Goal: Task Accomplishment & Management: Use online tool/utility

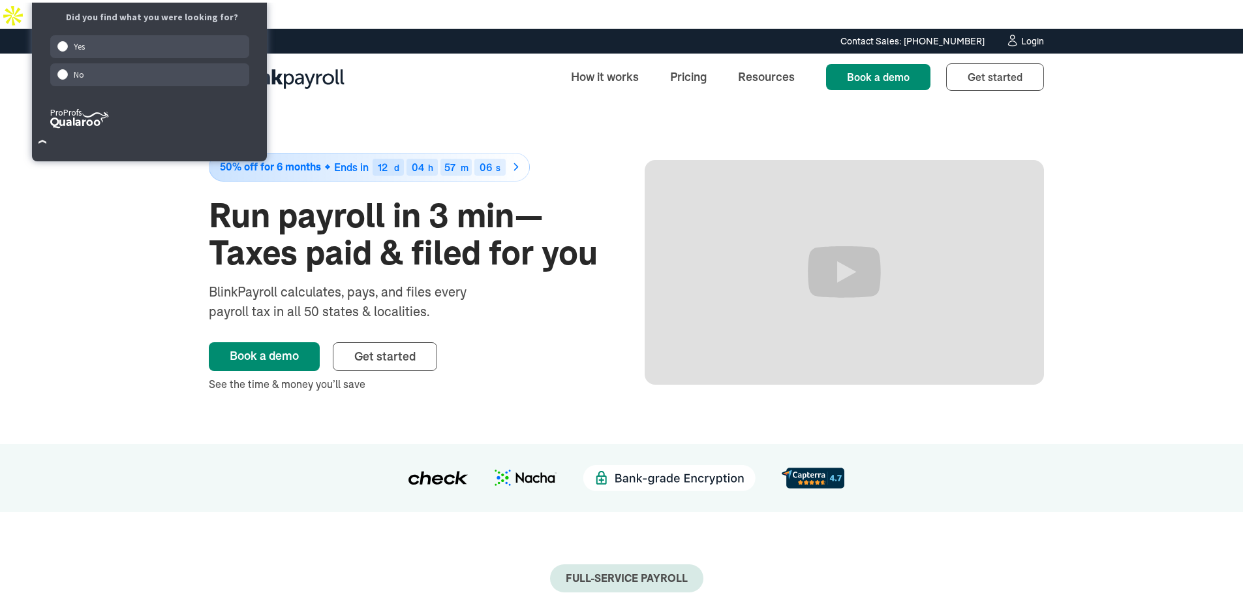
click at [1029, 34] on div "Login" at bounding box center [1032, 38] width 23 height 9
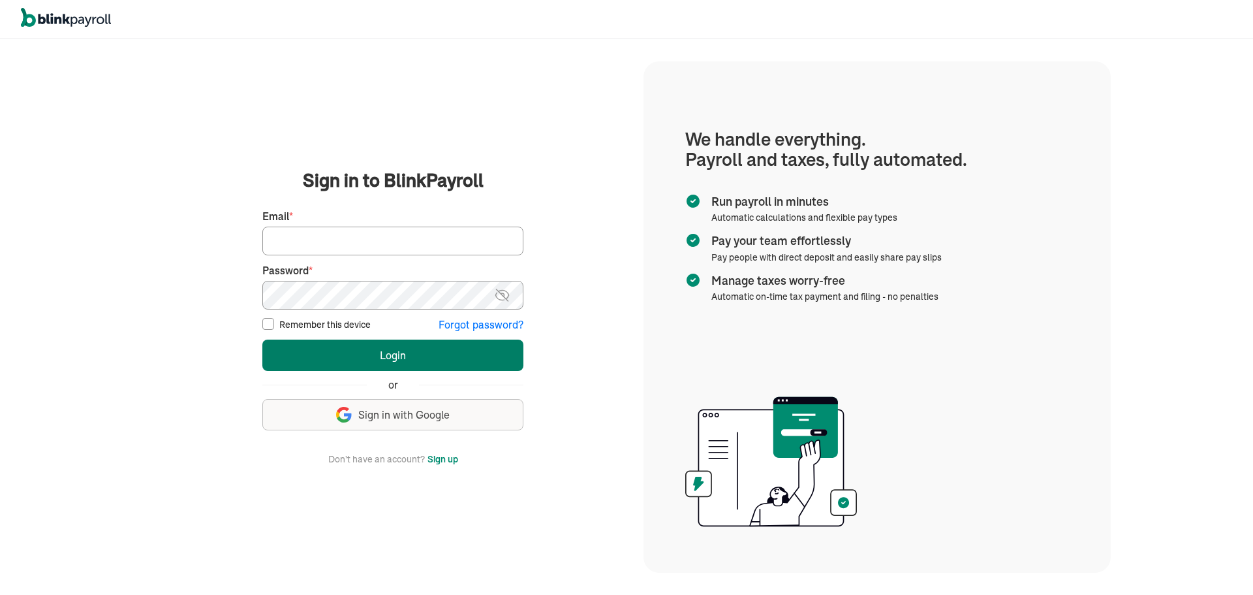
type input "wsafarik@sasaconsulting.com"
click at [386, 354] on button "Login" at bounding box center [392, 354] width 261 height 31
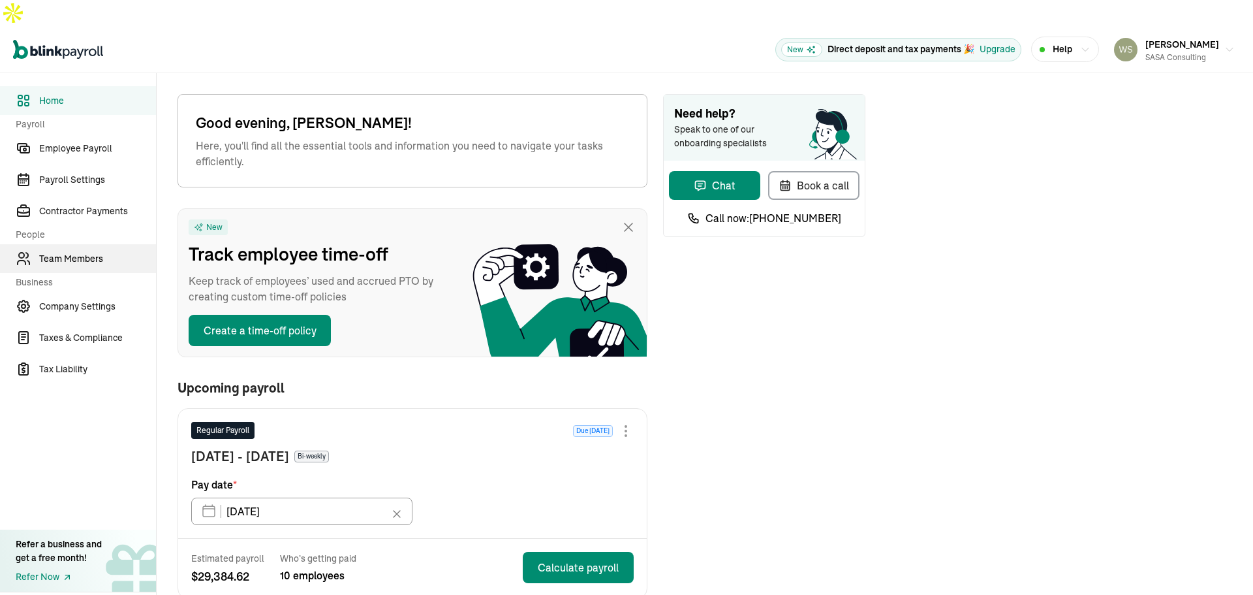
click at [86, 252] on span "Team Members" at bounding box center [97, 259] width 117 height 14
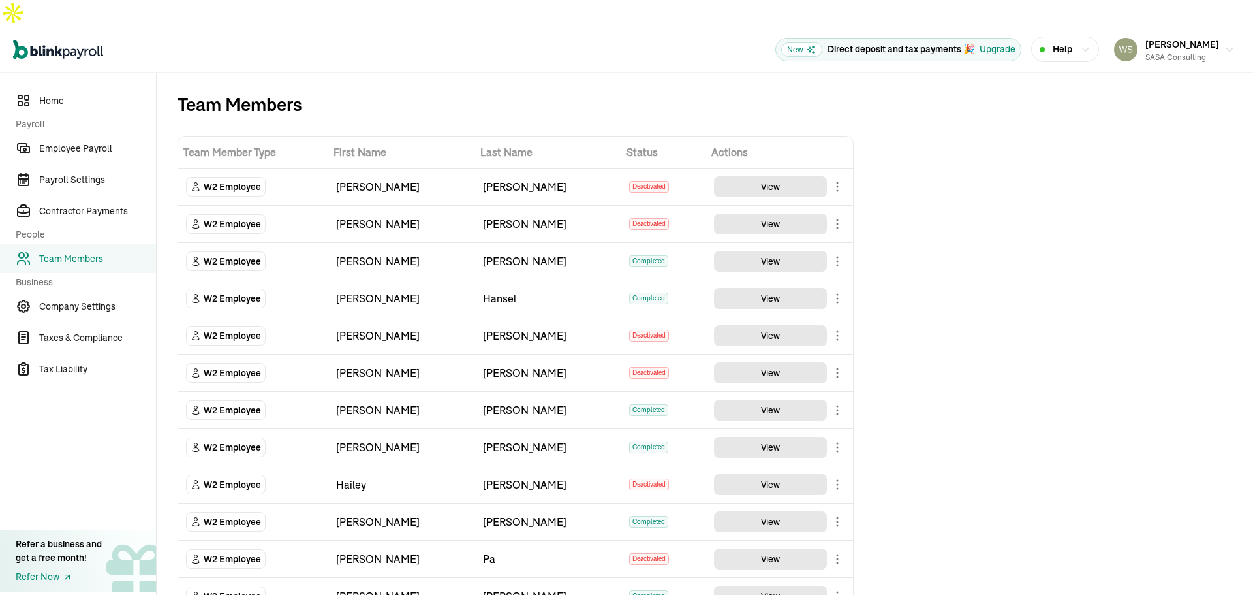
click at [837, 237] on body "Open main menu New Direct deposit and tax payments 🎉 Upgrade Help William Safar…" at bounding box center [626, 310] width 1253 height 621
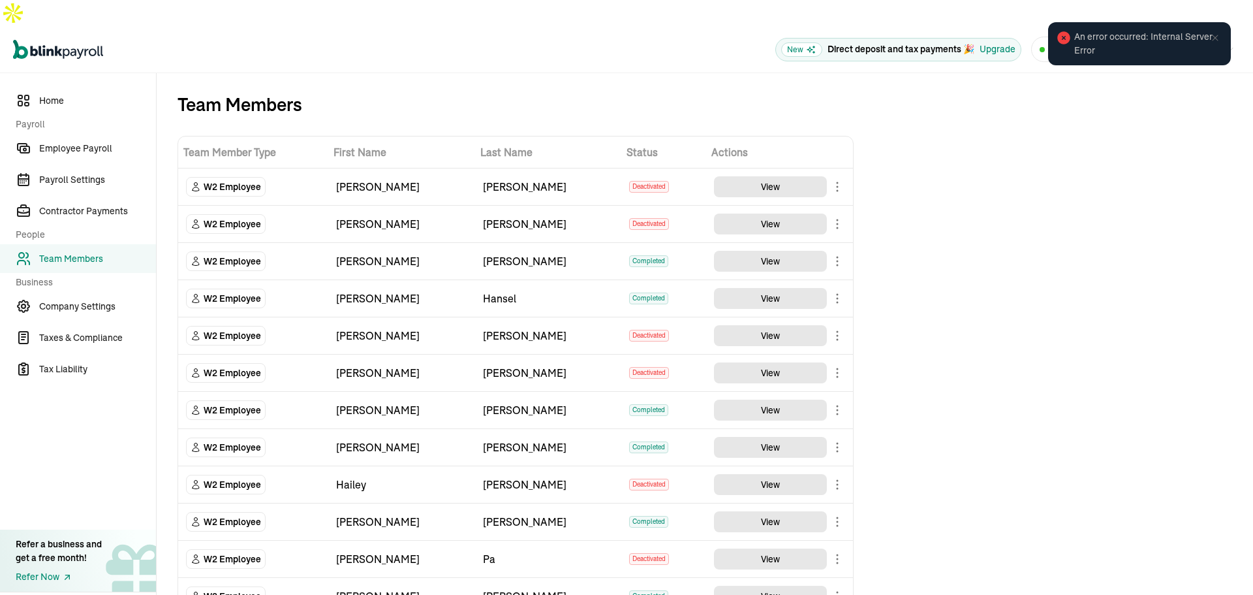
click at [835, 417] on body "Open main menu New Direct deposit and tax payments 🎉 Upgrade Help William Safar…" at bounding box center [626, 310] width 1253 height 621
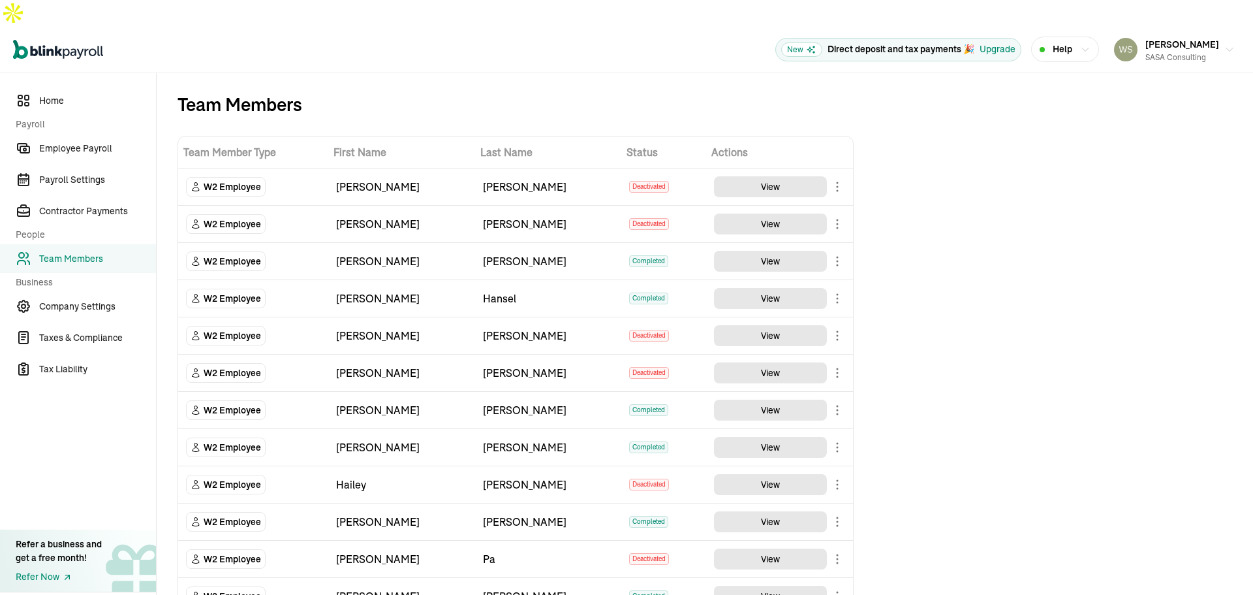
scroll to position [65, 0]
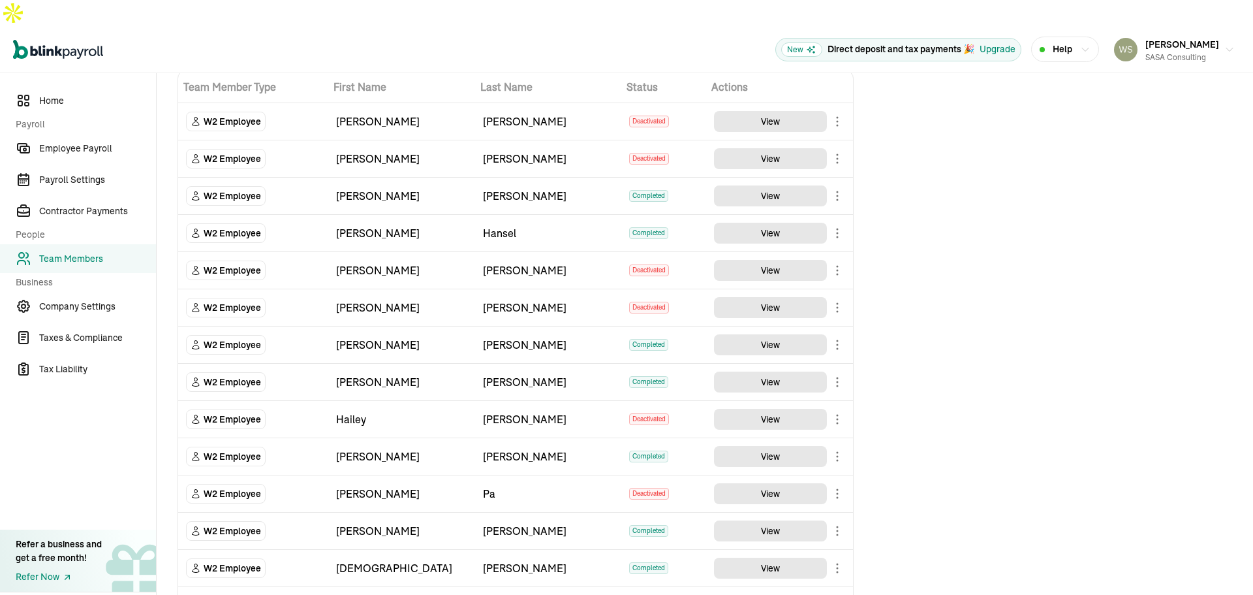
click at [839, 433] on body "Open main menu New Direct deposit and tax payments 🎉 Upgrade Help William Safar…" at bounding box center [626, 310] width 1253 height 621
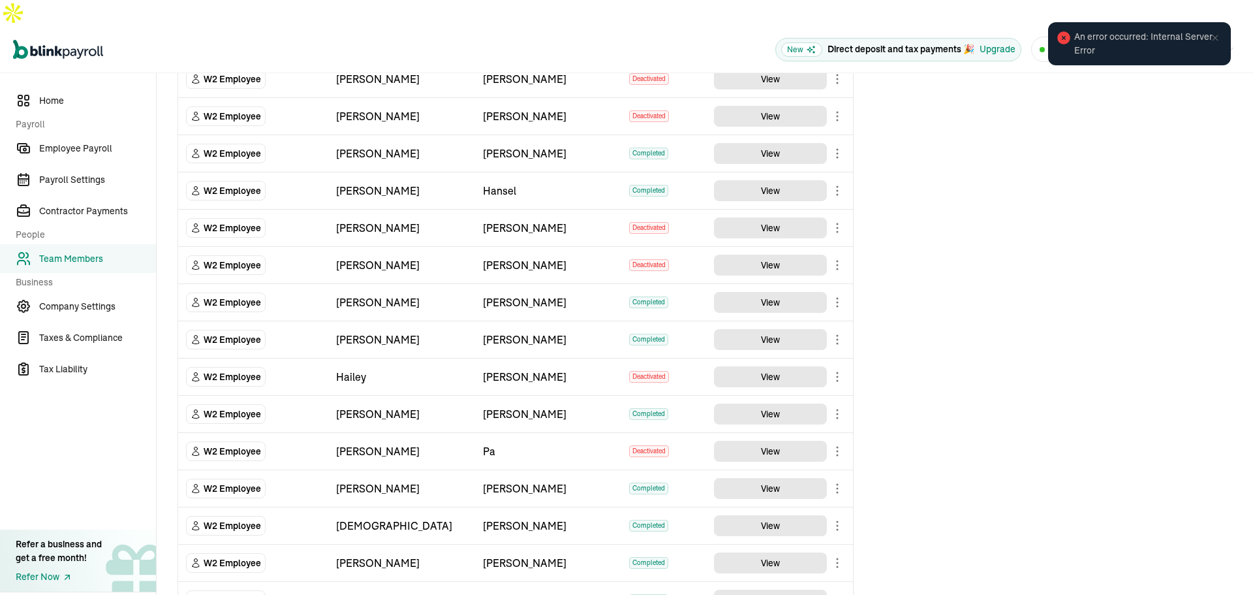
scroll to position [131, 0]
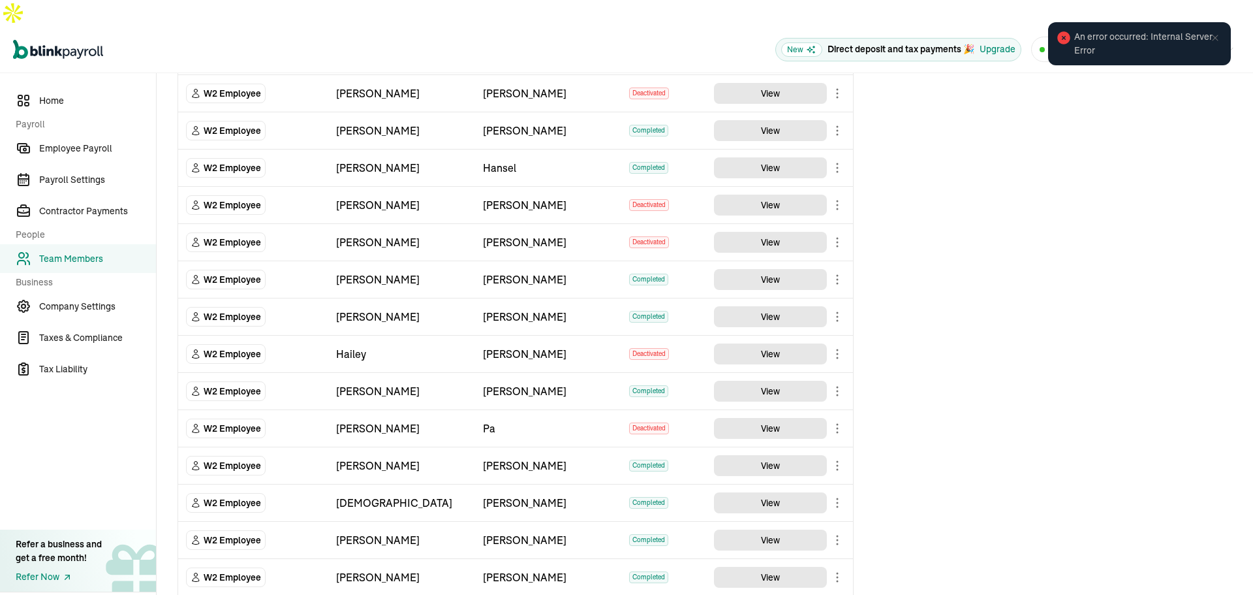
click at [835, 436] on body "Open main menu New Direct deposit and tax payments 🎉 Upgrade Help William Safar…" at bounding box center [626, 310] width 1253 height 621
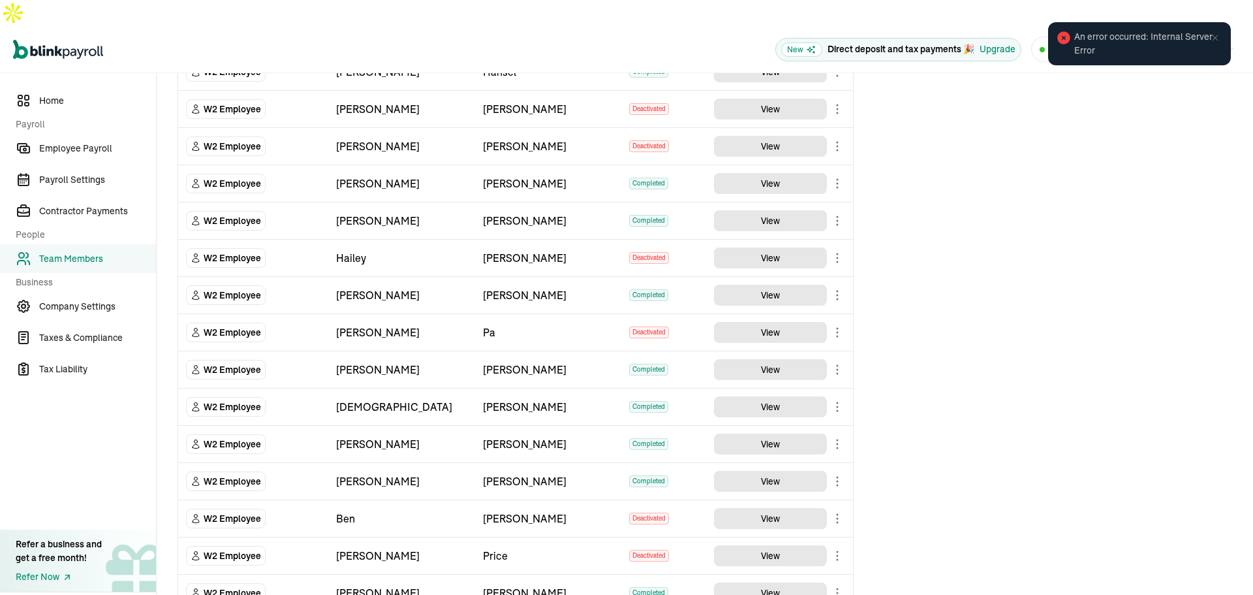
scroll to position [261, 0]
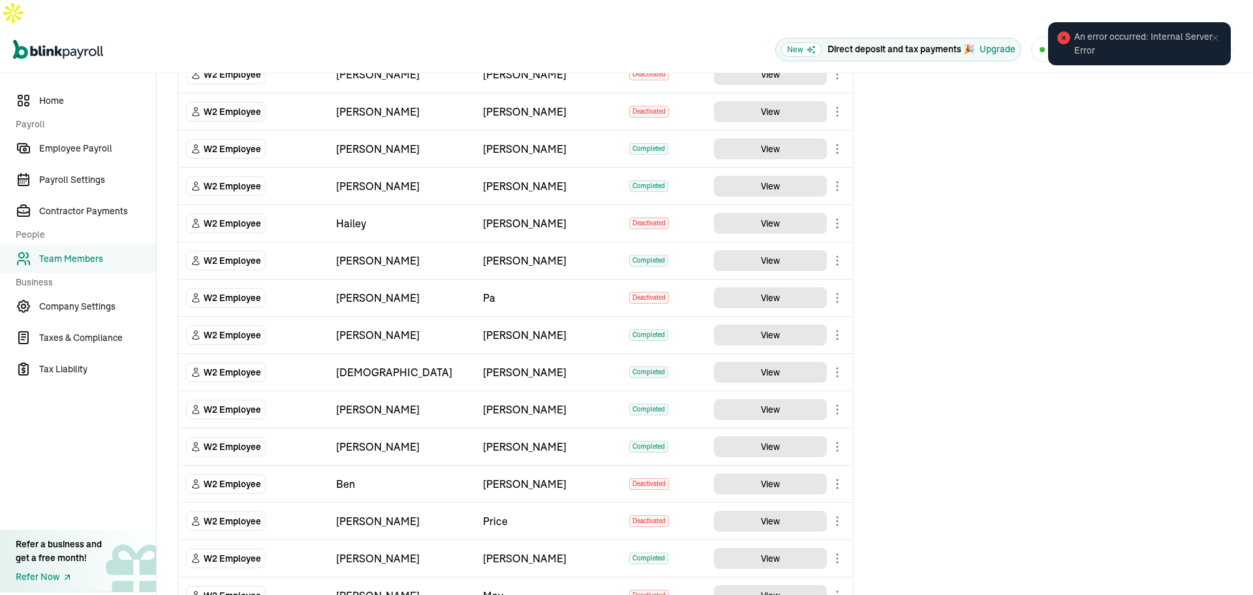
click at [847, 391] on td "View" at bounding box center [779, 409] width 147 height 37
click at [840, 384] on body "Open main menu New Direct deposit and tax payments 🎉 Upgrade Help William Safar…" at bounding box center [626, 310] width 1253 height 621
click at [838, 420] on body "Open main menu New Direct deposit and tax payments 🎉 Upgrade Help William Safar…" at bounding box center [626, 310] width 1253 height 621
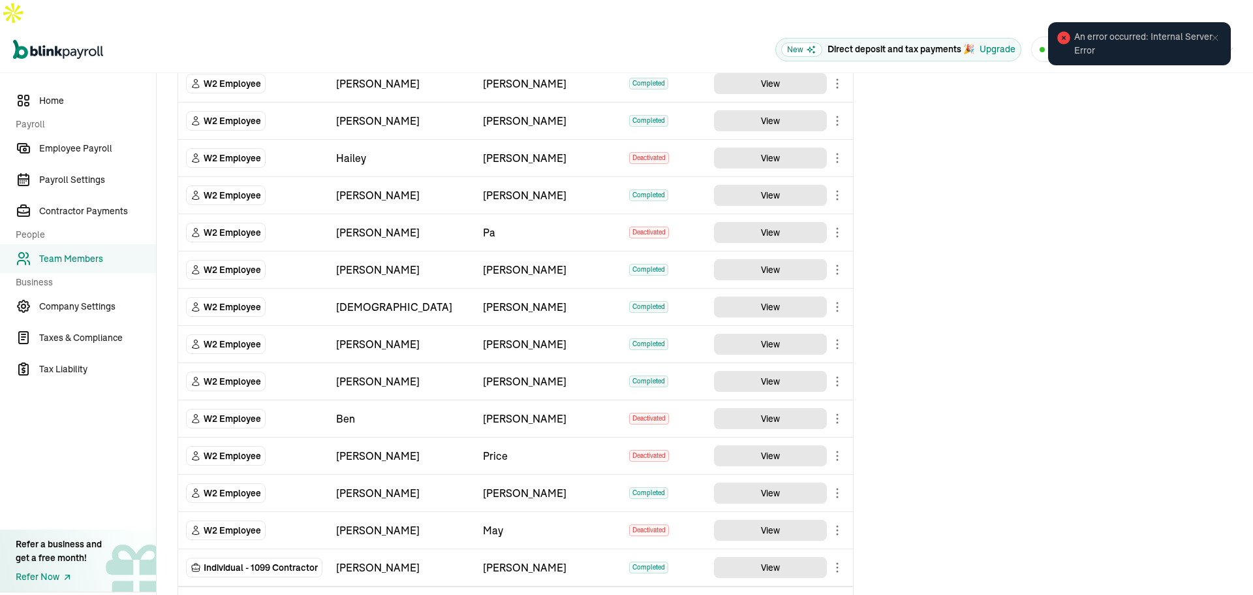
scroll to position [0, 0]
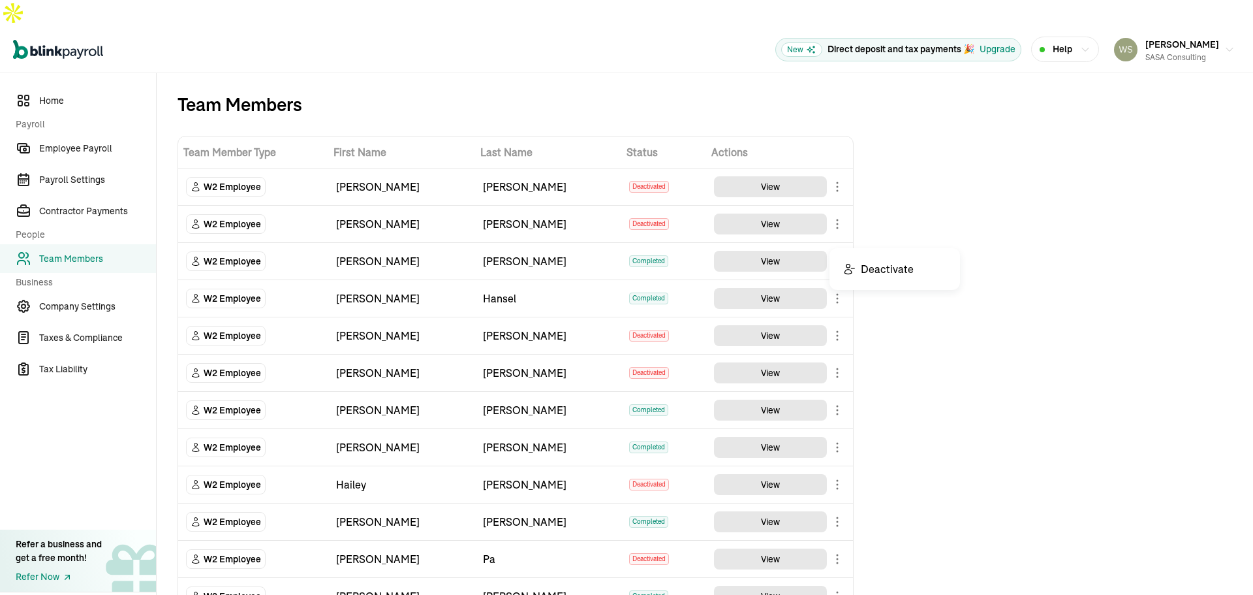
click at [841, 234] on body "Open main menu New Direct deposit and tax payments 🎉 Upgrade Help William Safar…" at bounding box center [626, 310] width 1253 height 621
click at [94, 134] on link "Employee Payroll" at bounding box center [78, 148] width 156 height 29
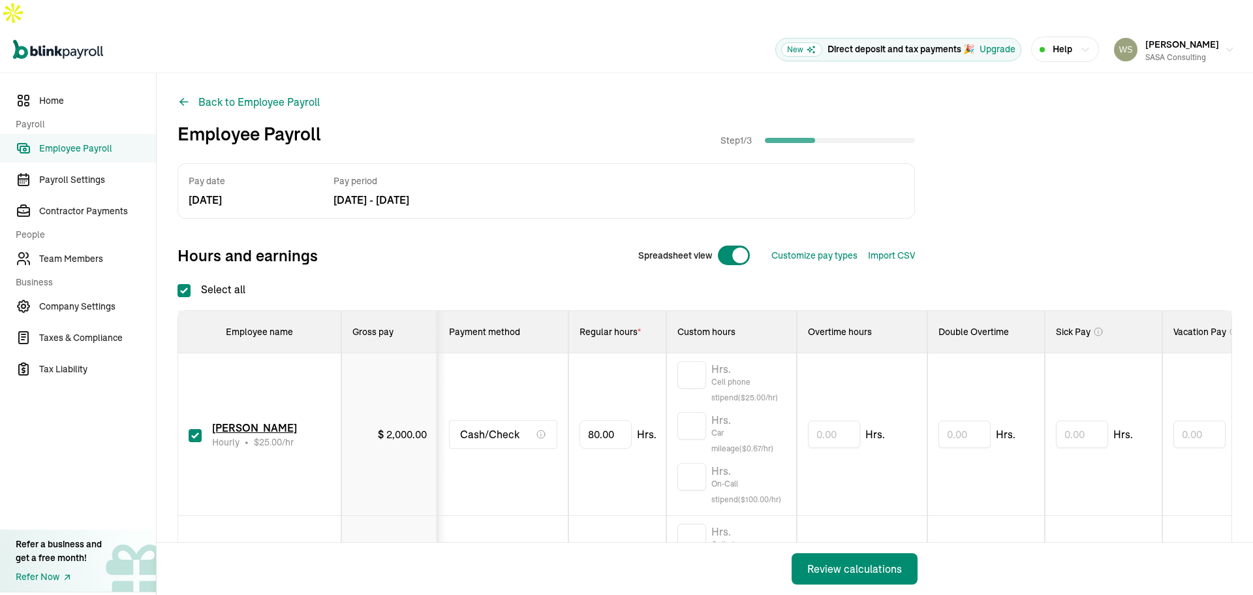
click at [193, 429] on input "checkbox" at bounding box center [195, 435] width 13 height 13
checkbox input "false"
type input "0.00"
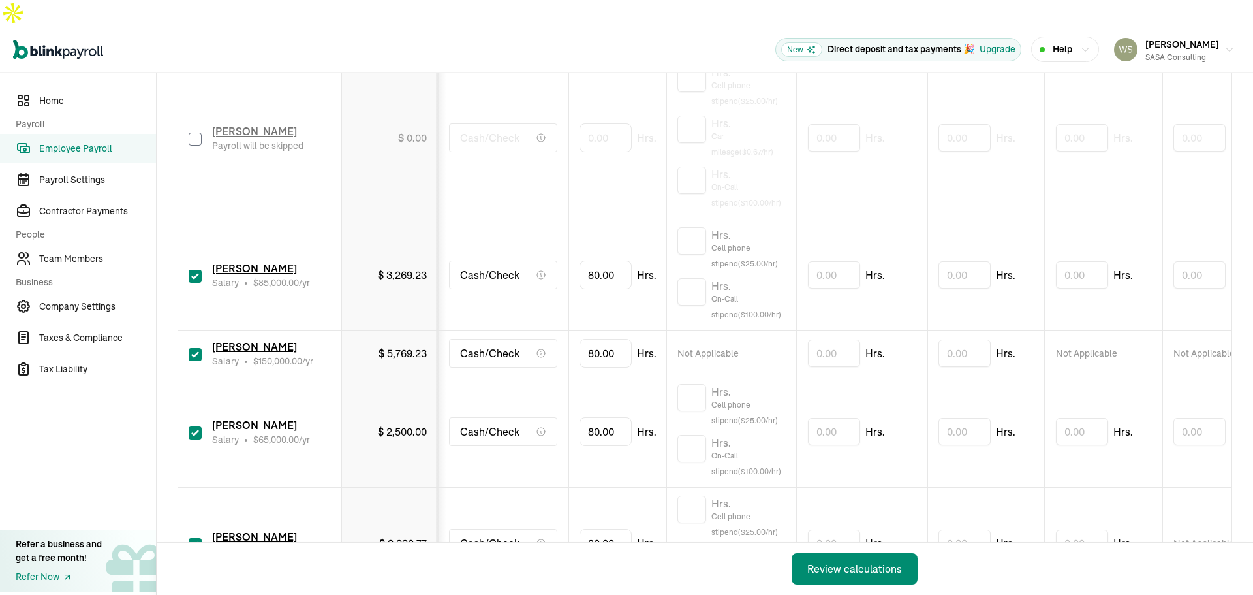
scroll to position [326, 0]
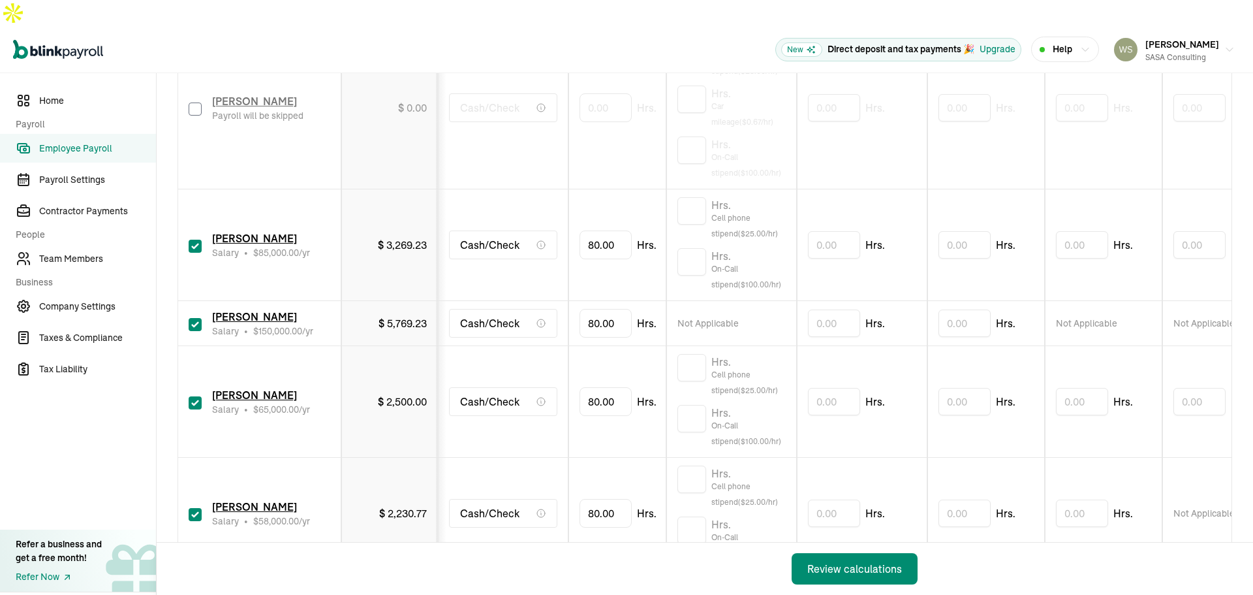
click at [196, 396] on input "checkbox" at bounding box center [195, 402] width 13 height 13
checkbox input "false"
type input "0.00"
click at [194, 508] on input "checkbox" at bounding box center [195, 514] width 13 height 13
checkbox input "false"
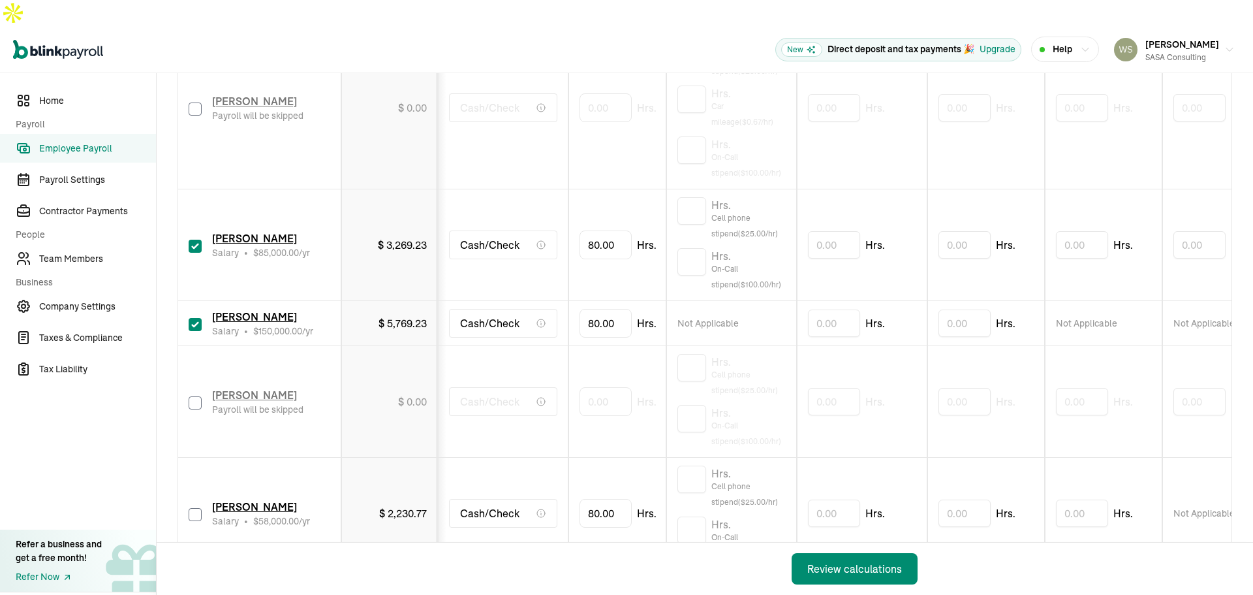
type input "0.00"
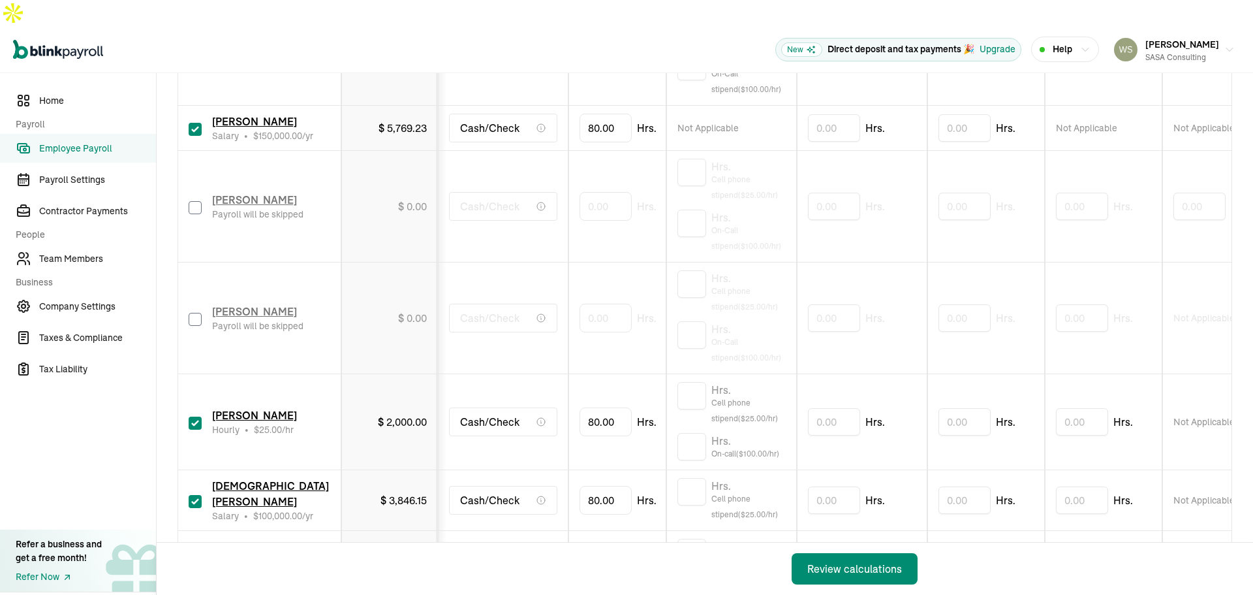
scroll to position [522, 0]
click at [195, 416] on input "checkbox" at bounding box center [195, 422] width 13 height 13
checkbox input "false"
type input "0.00"
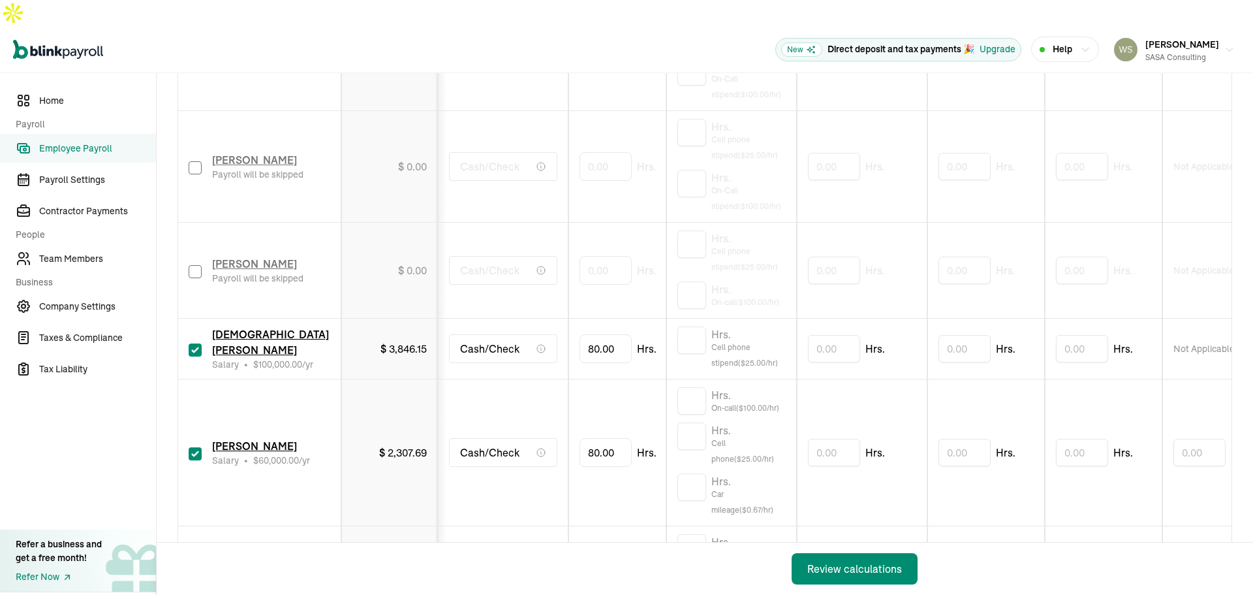
scroll to position [718, 0]
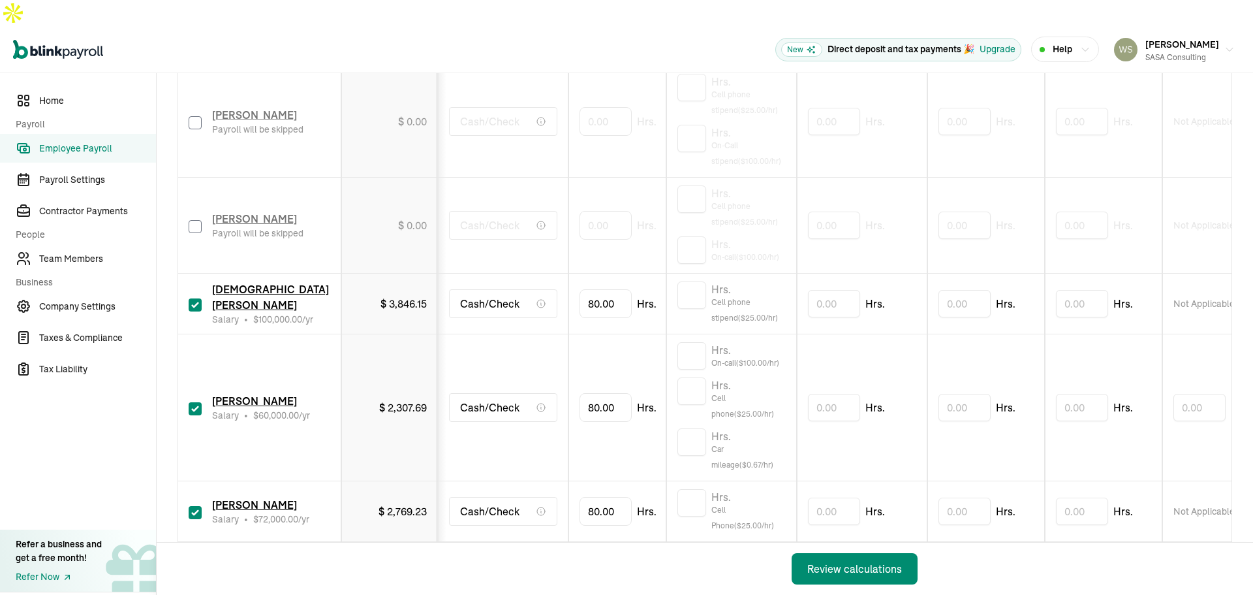
click at [194, 402] on input "checkbox" at bounding box center [195, 408] width 13 height 13
checkbox input "false"
type input "0.00"
click at [195, 506] on input "checkbox" at bounding box center [195, 512] width 13 height 13
checkbox input "false"
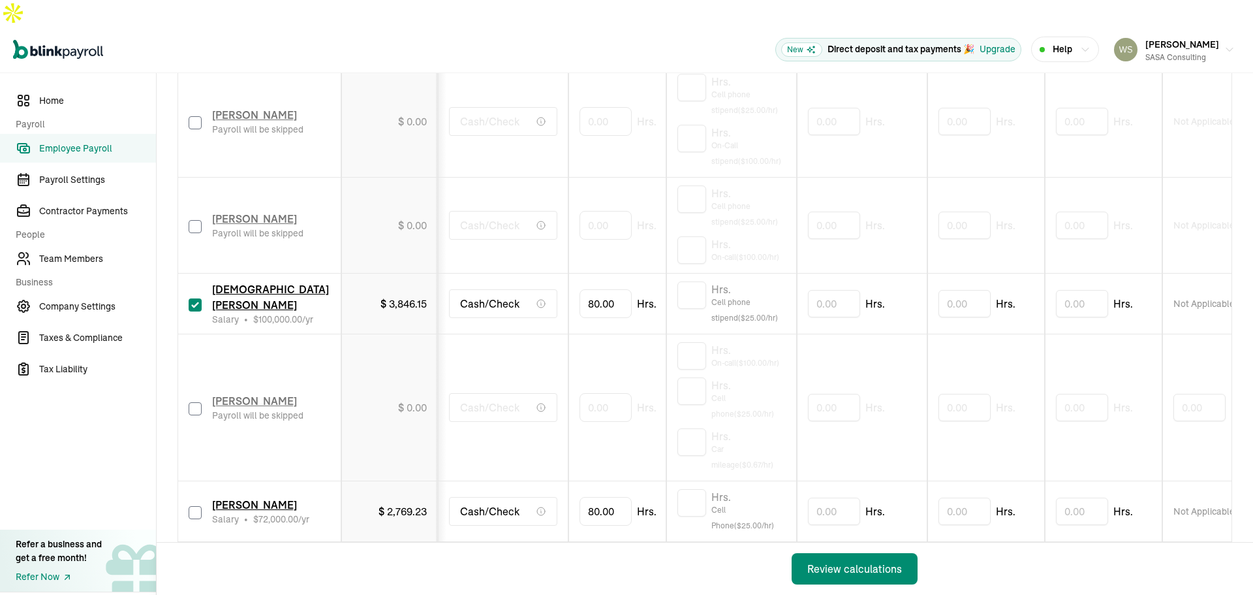
type input "0.00"
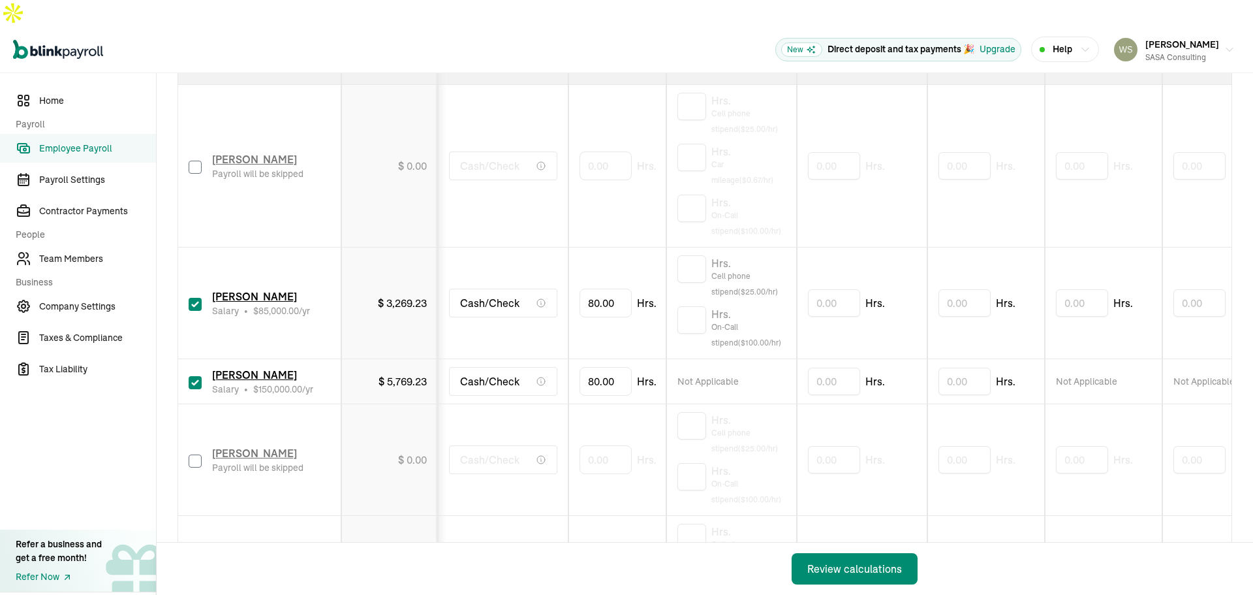
scroll to position [298, 0]
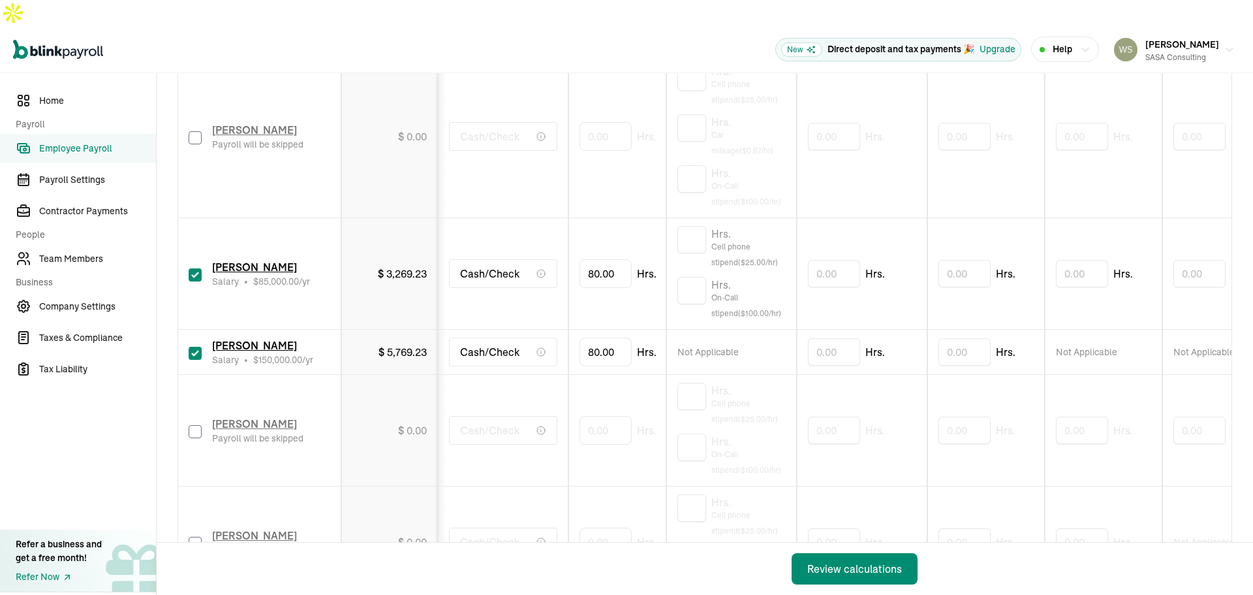
click at [707, 226] on div "Hrs. Cell phone stipend ($ 25.00 /hr)" at bounding box center [732, 248] width 108 height 44
click at [698, 226] on input "text" at bounding box center [692, 239] width 29 height 27
type input "1"
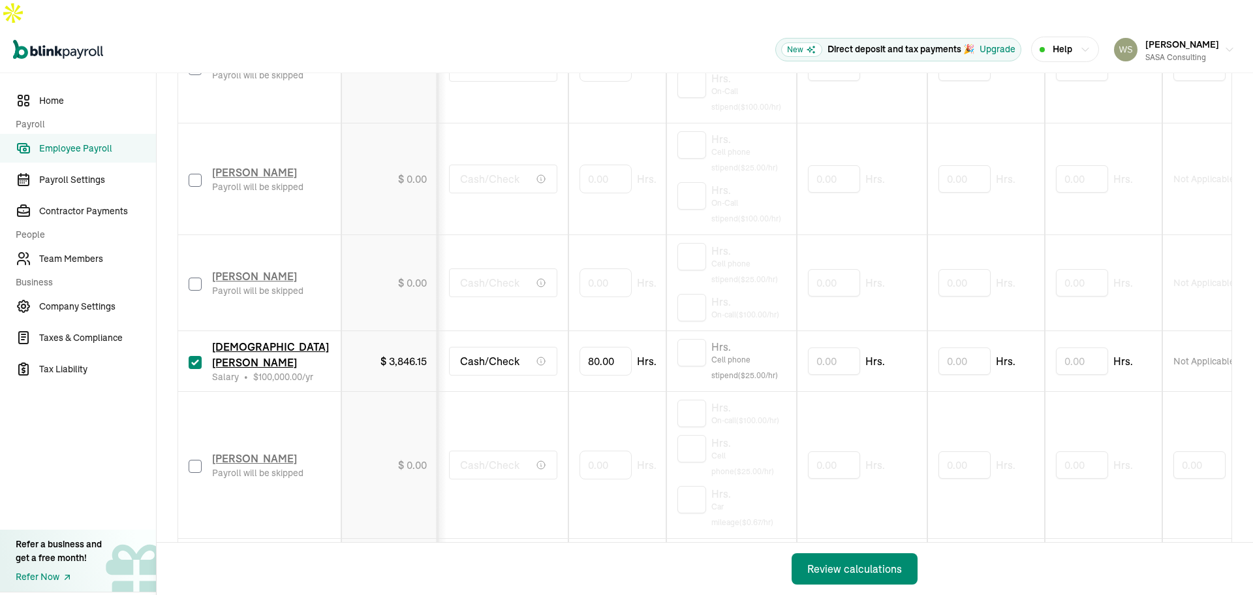
scroll to position [689, 0]
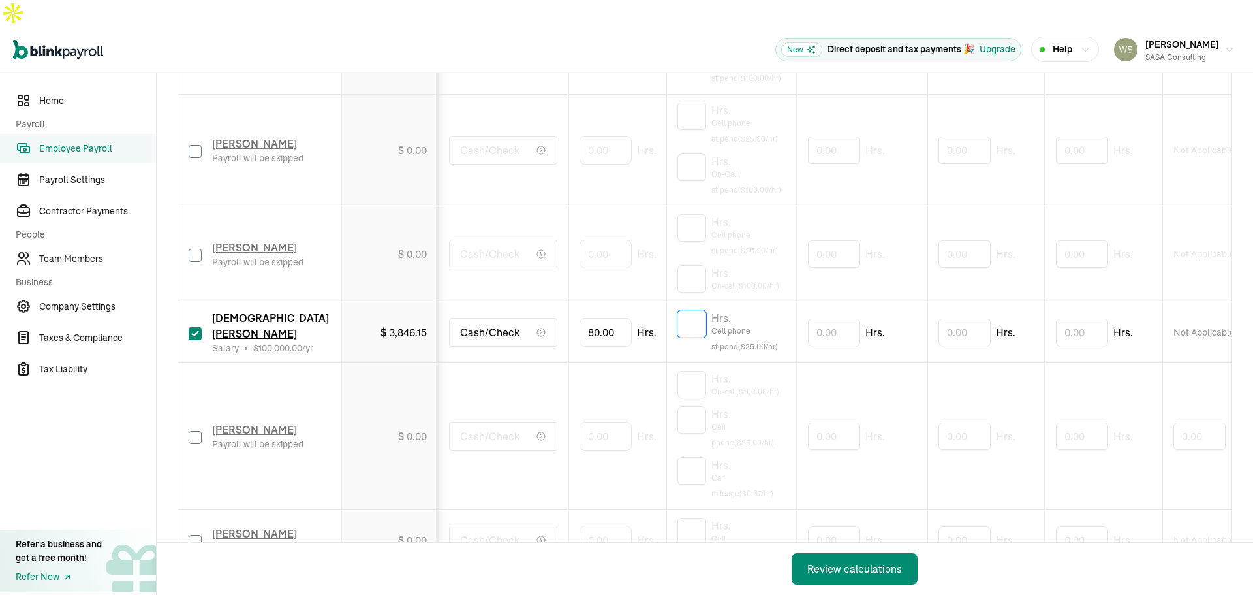
drag, startPoint x: 694, startPoint y: 294, endPoint x: 693, endPoint y: 304, distance: 9.2
click at [693, 310] on input "text" at bounding box center [692, 323] width 29 height 27
type input "1"
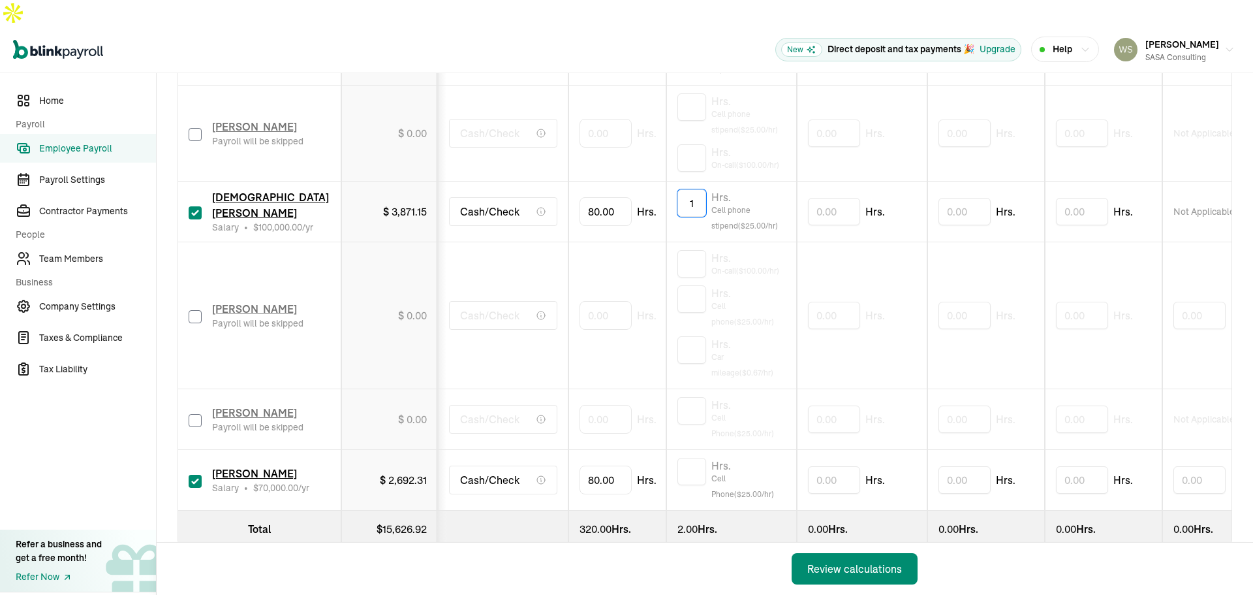
scroll to position [820, 0]
click at [687, 458] on input "text" at bounding box center [692, 471] width 29 height 27
type input "1"
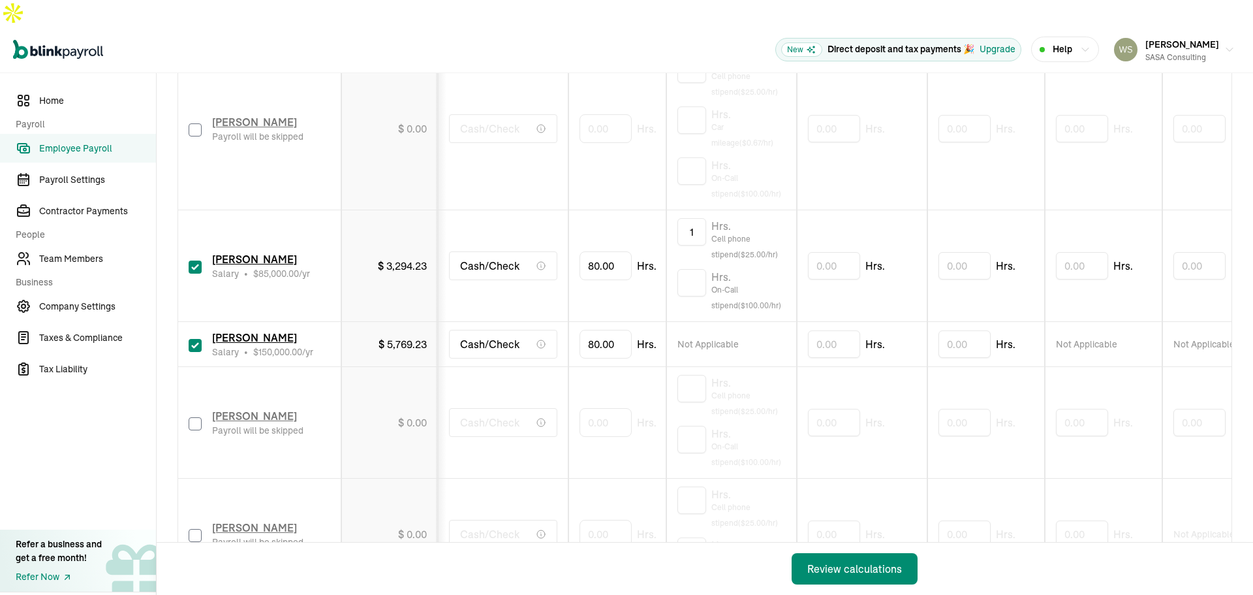
scroll to position [326, 0]
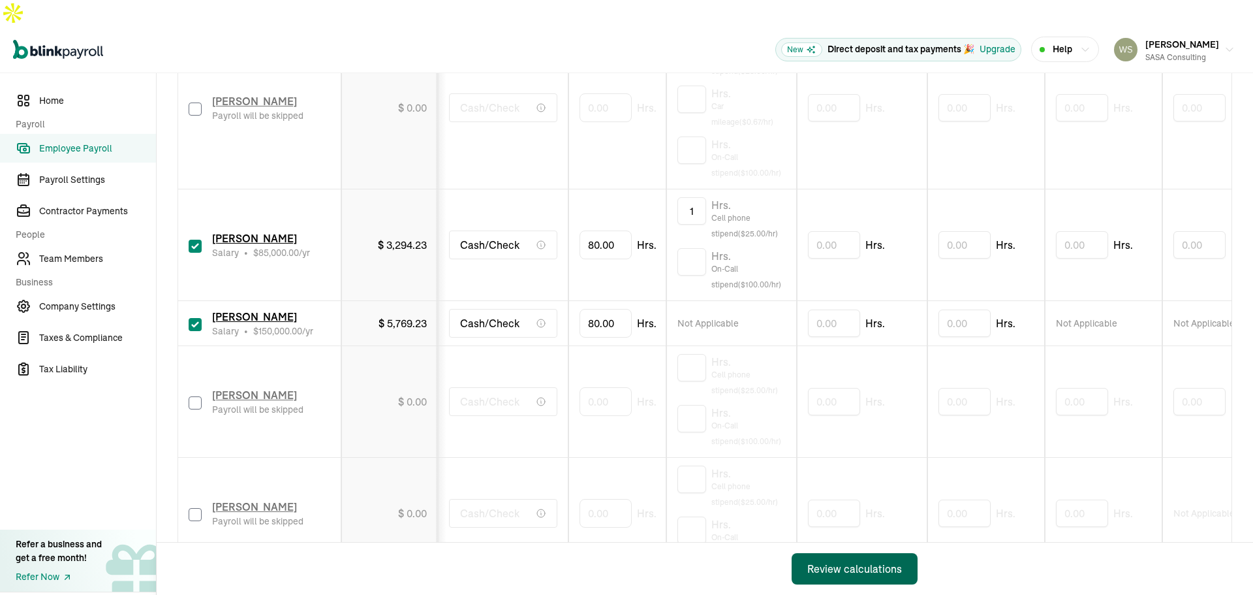
click at [842, 565] on div "Review calculations" at bounding box center [854, 569] width 95 height 16
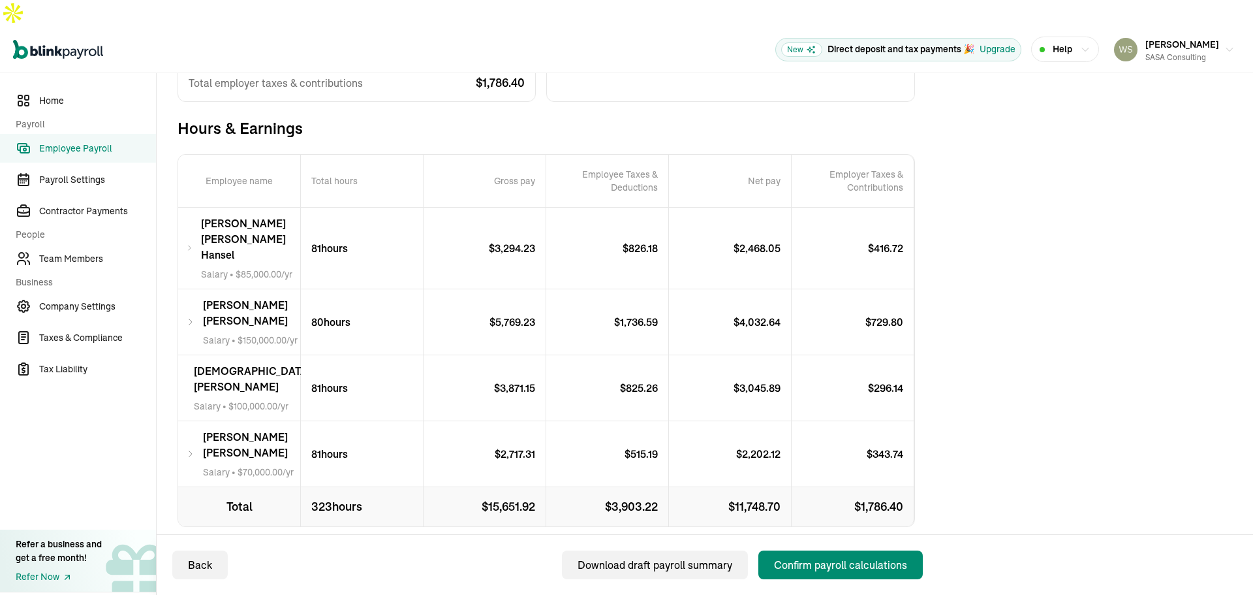
scroll to position [226, 0]
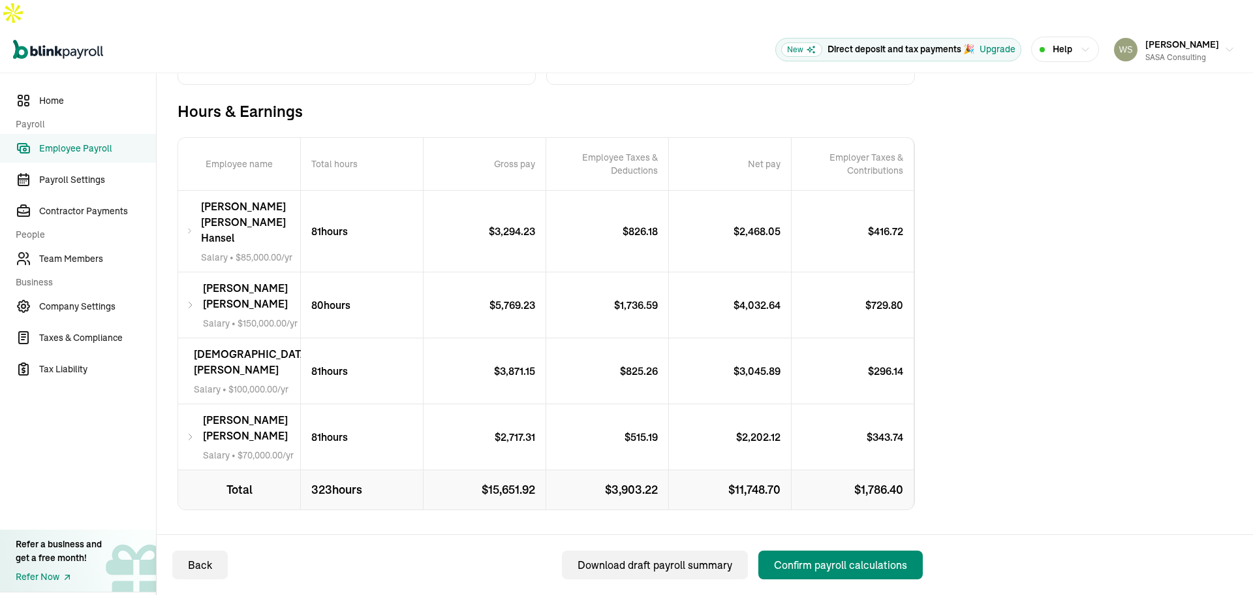
click at [1145, 331] on div "Total Payroll Cost Total cost $ 17,438.32 Employees’ gross pay $ 15,651.92 Tota…" at bounding box center [705, 272] width 1055 height 671
click at [869, 568] on div "Confirm payroll calculations" at bounding box center [840, 565] width 133 height 16
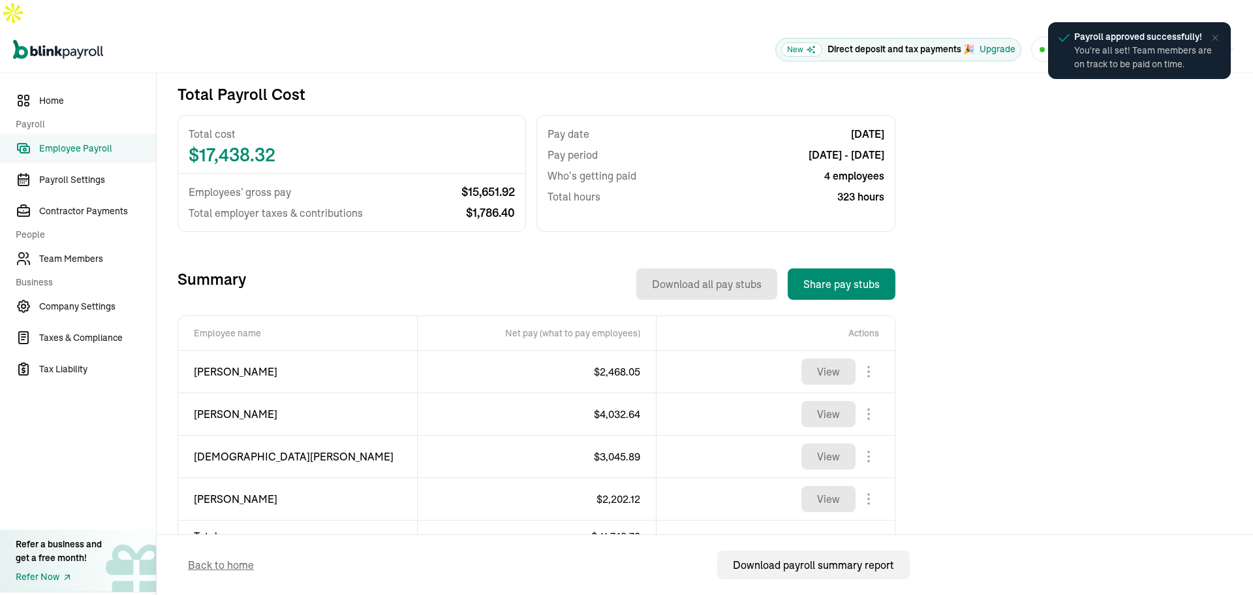
scroll to position [281, 0]
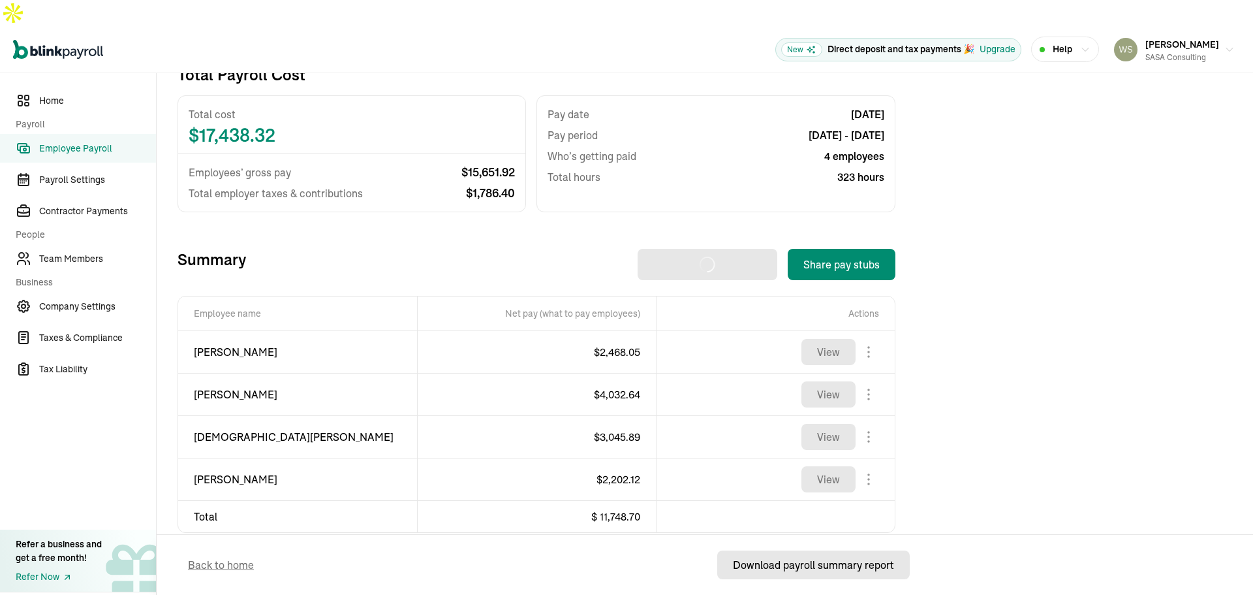
click at [848, 563] on div "Download payroll summary report" at bounding box center [813, 565] width 161 height 16
click at [849, 249] on button "Share pay stubs" at bounding box center [842, 264] width 108 height 31
click at [1030, 240] on div "Introducing Full-Service Payroll 🎉 We handle everything. Payroll and taxes, ful…" at bounding box center [705, 243] width 1055 height 713
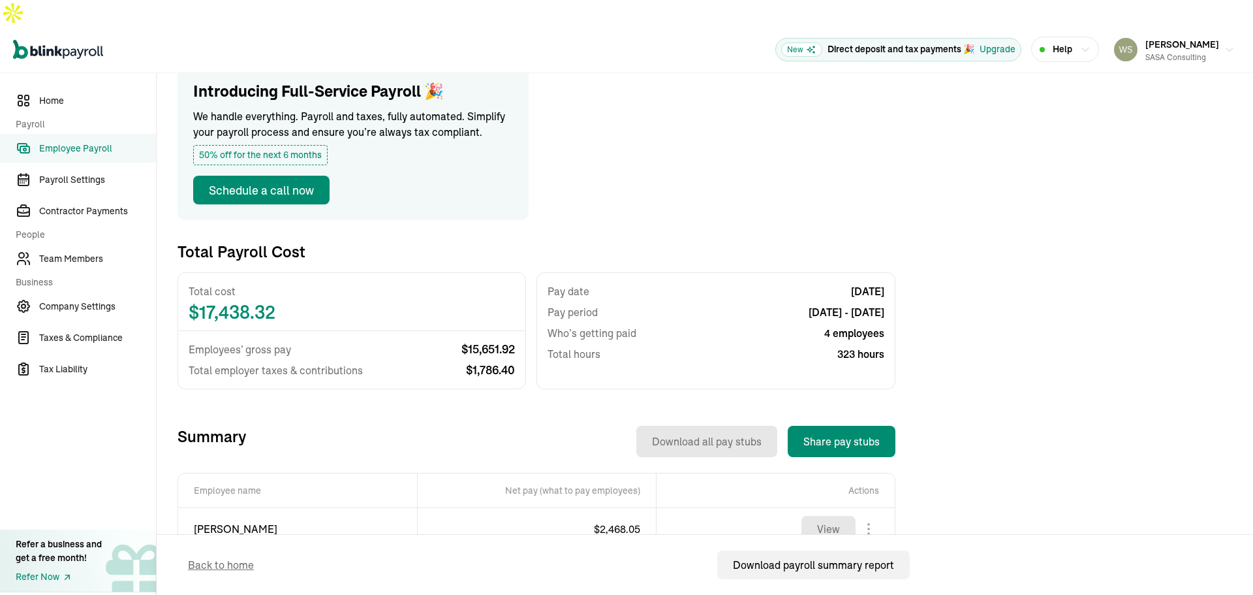
scroll to position [0, 0]
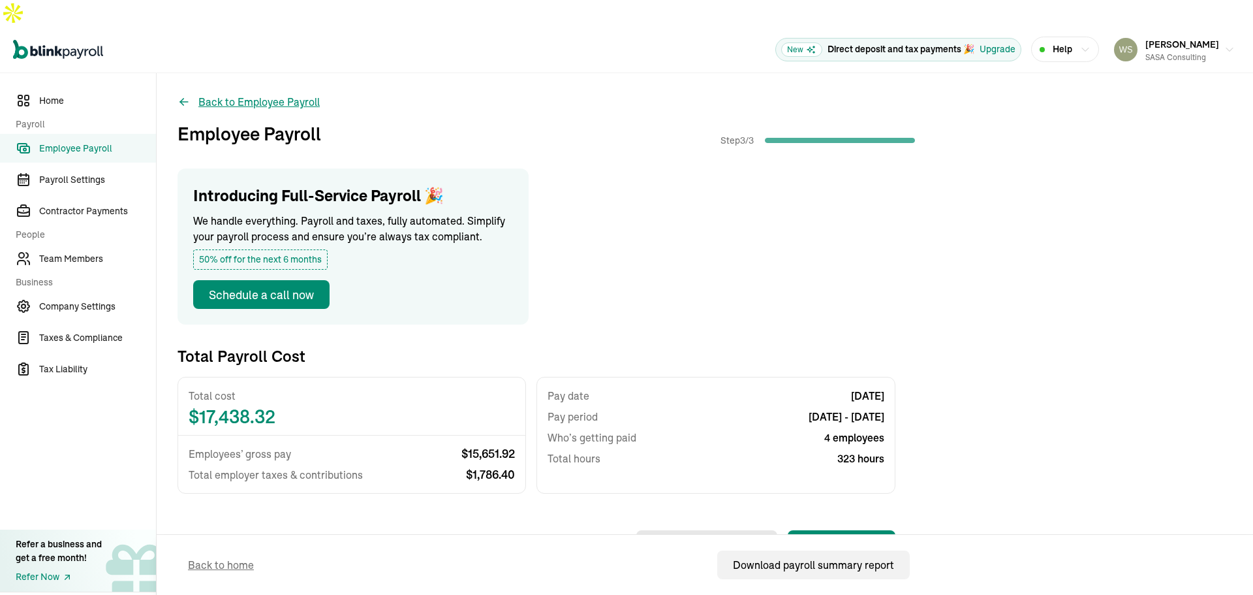
click at [189, 95] on icon at bounding box center [184, 101] width 13 height 13
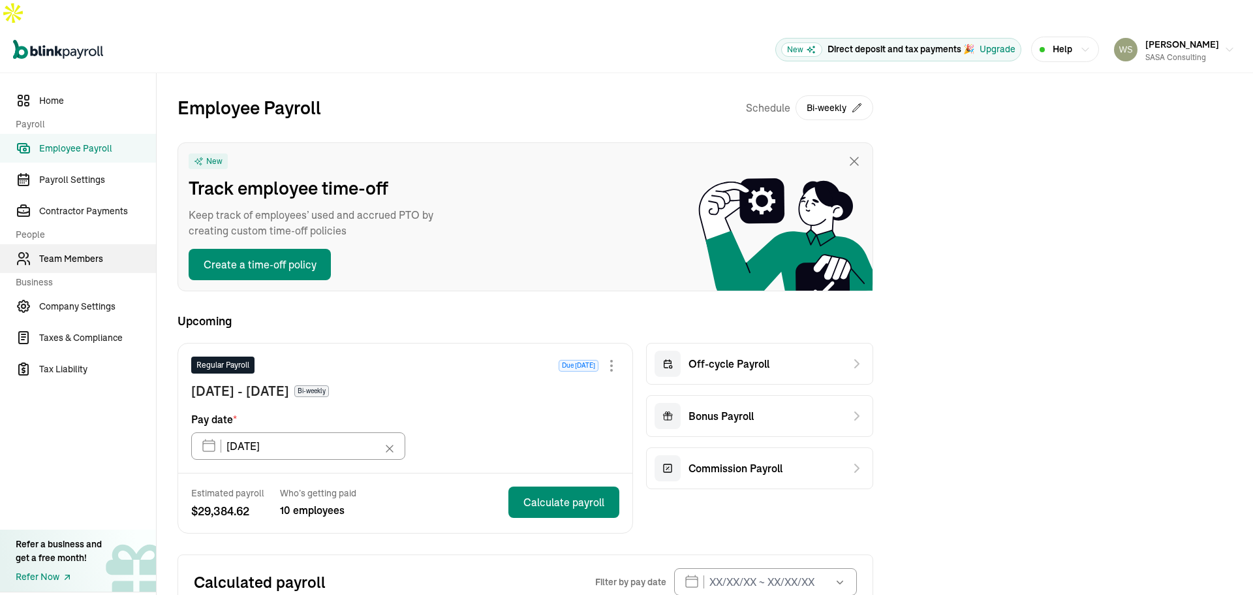
click at [68, 252] on span "Team Members" at bounding box center [97, 259] width 117 height 14
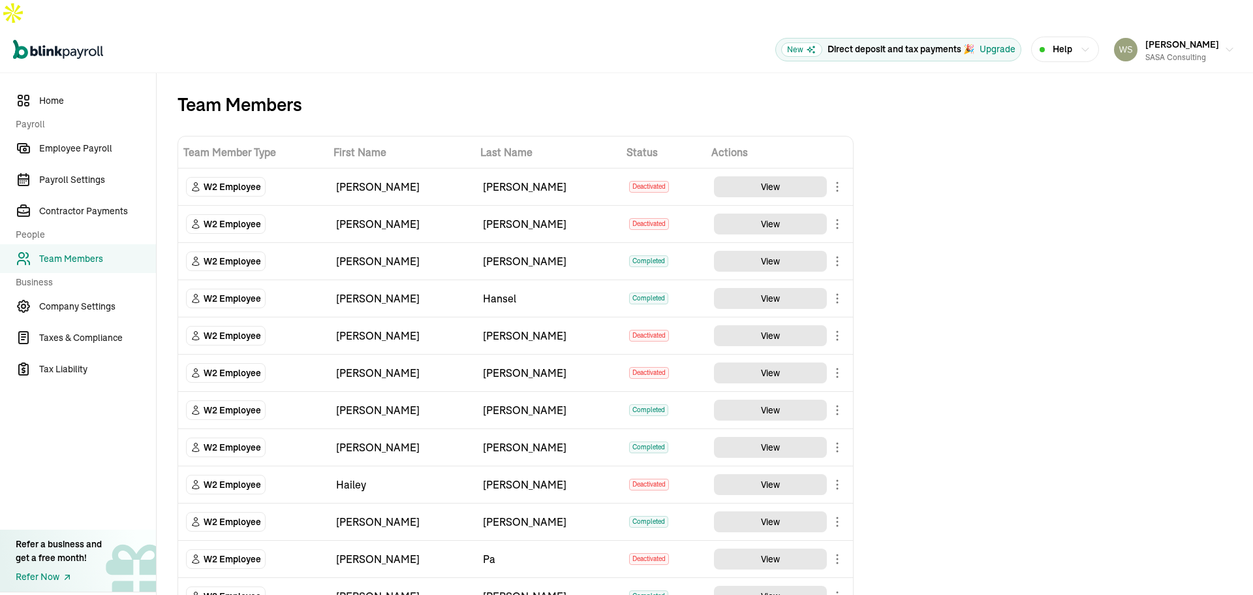
click at [839, 232] on body "Open main menu New Direct deposit and tax payments 🎉 Upgrade Help [PERSON_NAME]…" at bounding box center [626, 310] width 1253 height 621
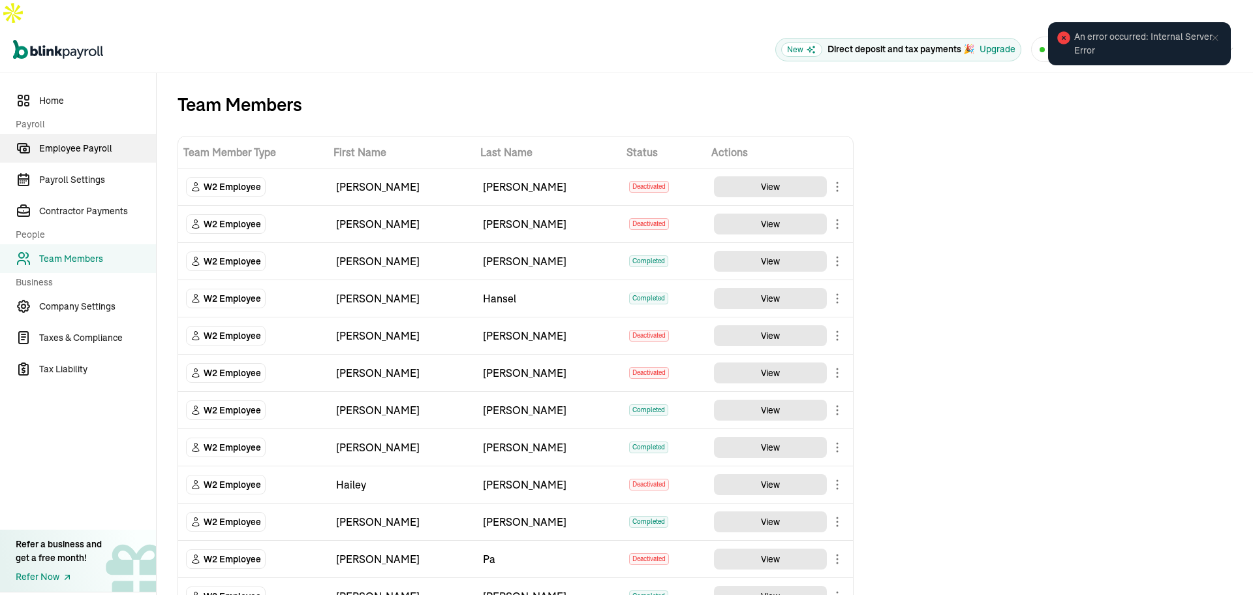
click at [57, 142] on span "Employee Payroll" at bounding box center [97, 149] width 117 height 14
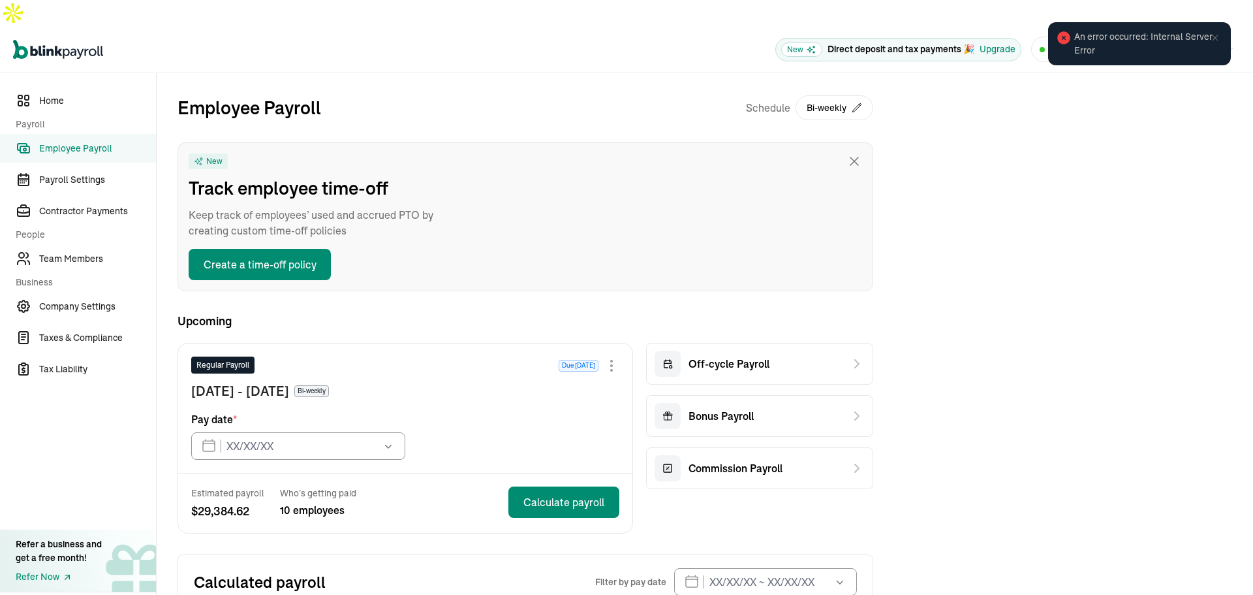
type input "[DATE]"
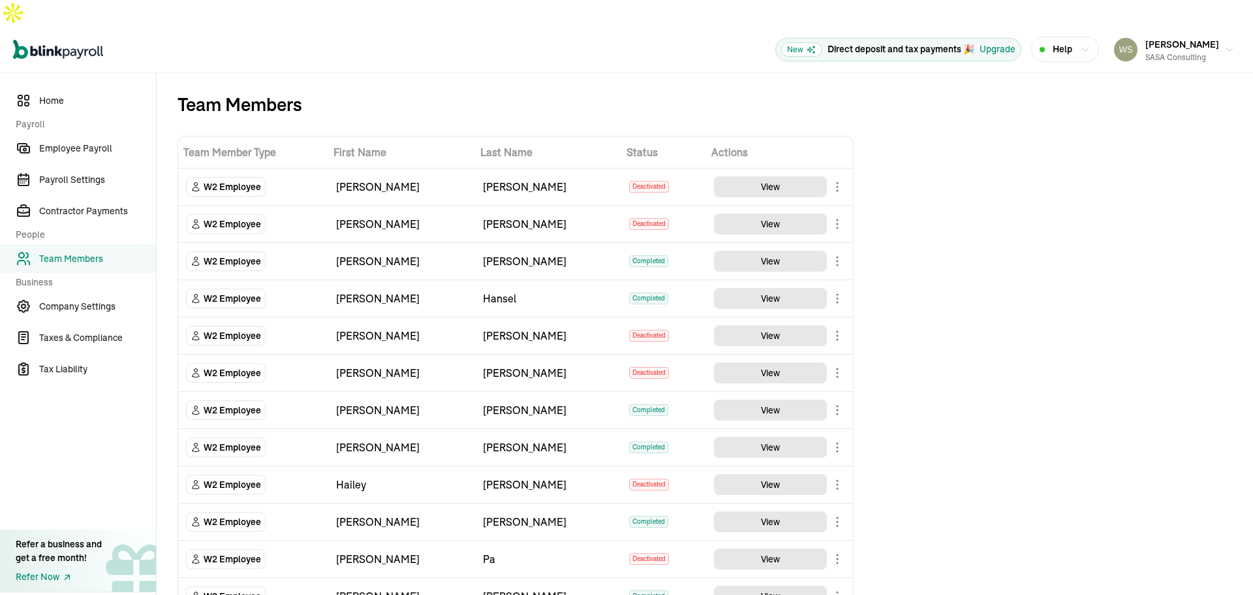
click at [841, 234] on body "Open main menu New Direct deposit and tax payments 🎉 Upgrade Help [PERSON_NAME]…" at bounding box center [626, 310] width 1253 height 621
click at [94, 134] on link "Employee Payroll" at bounding box center [78, 148] width 156 height 29
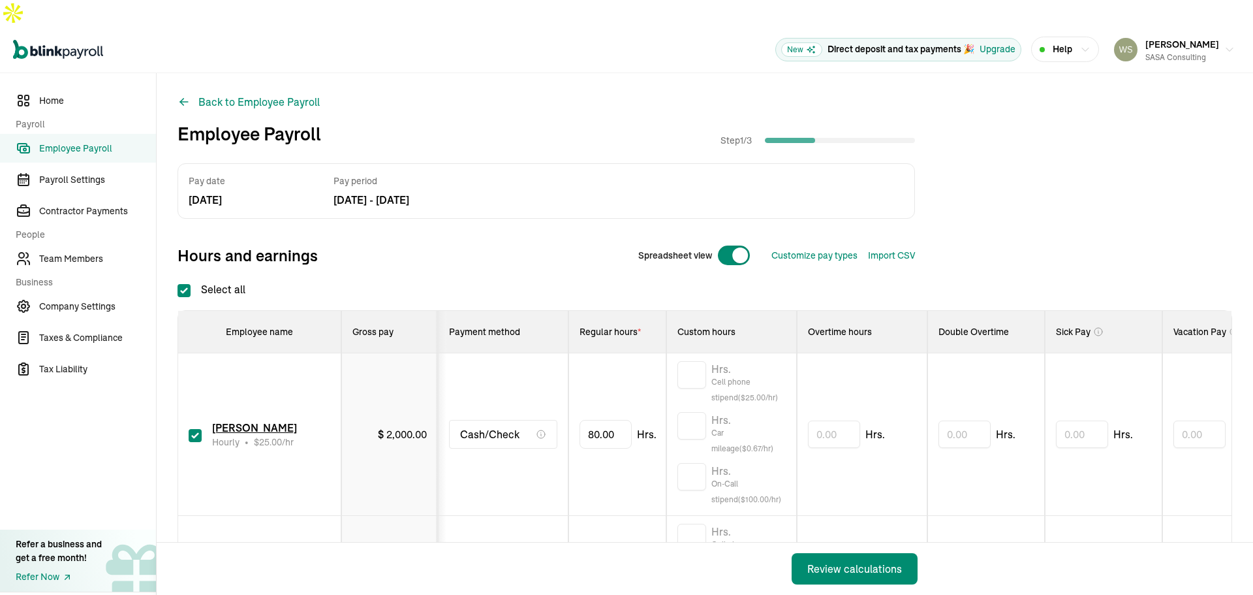
click at [193, 429] on input "checkbox" at bounding box center [195, 435] width 13 height 13
checkbox input "false"
type input "0.00"
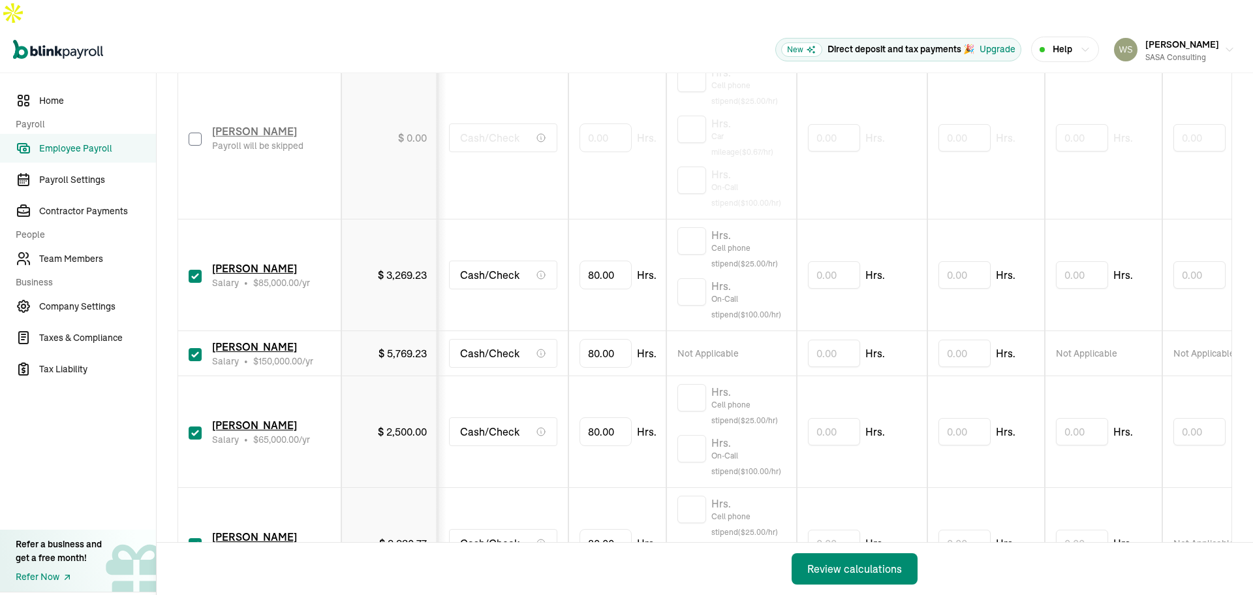
scroll to position [326, 0]
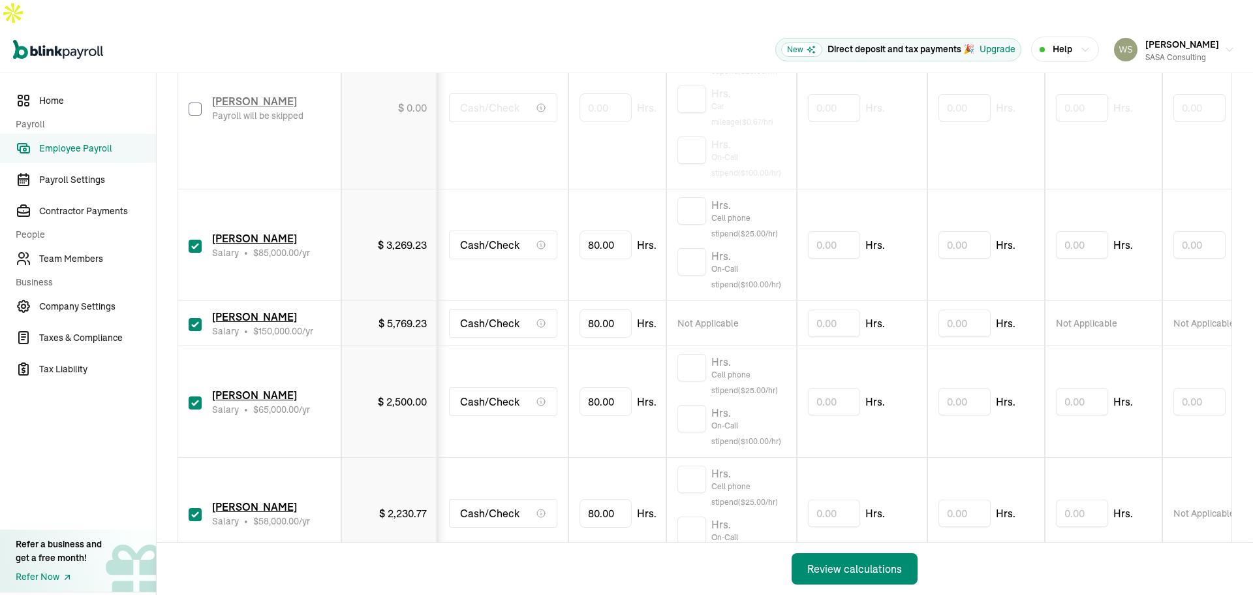
click at [196, 396] on input "checkbox" at bounding box center [195, 402] width 13 height 13
checkbox input "false"
type input "0.00"
click at [194, 508] on input "checkbox" at bounding box center [195, 514] width 13 height 13
checkbox input "false"
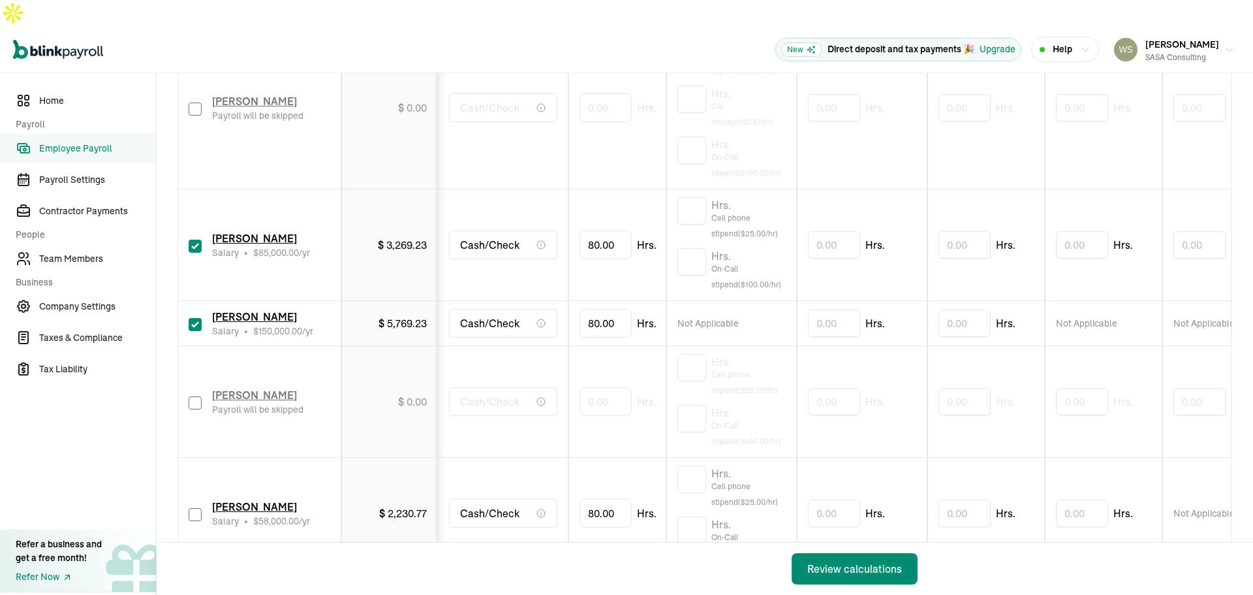
type input "0.00"
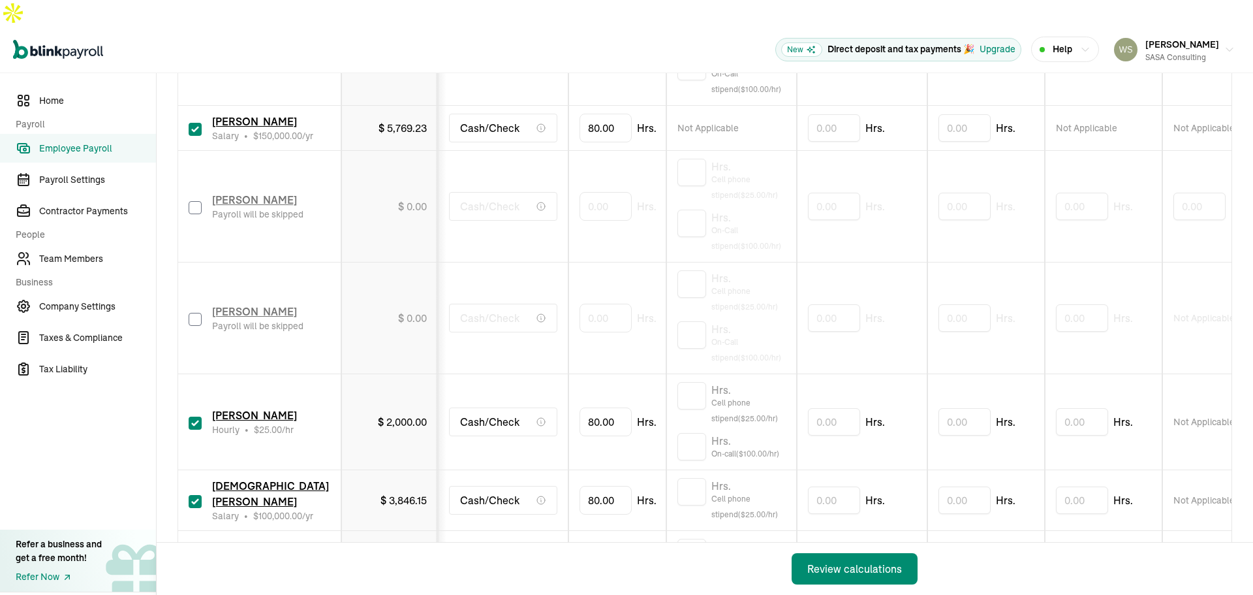
scroll to position [522, 0]
click at [195, 416] on input "checkbox" at bounding box center [195, 422] width 13 height 13
checkbox input "false"
type input "0.00"
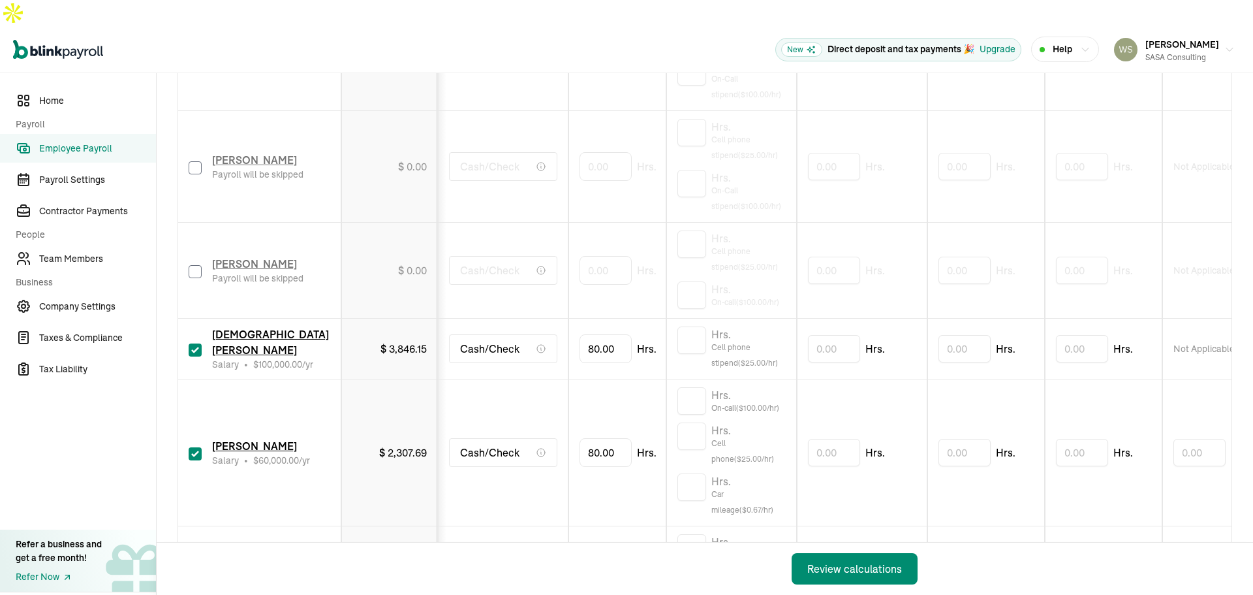
scroll to position [718, 0]
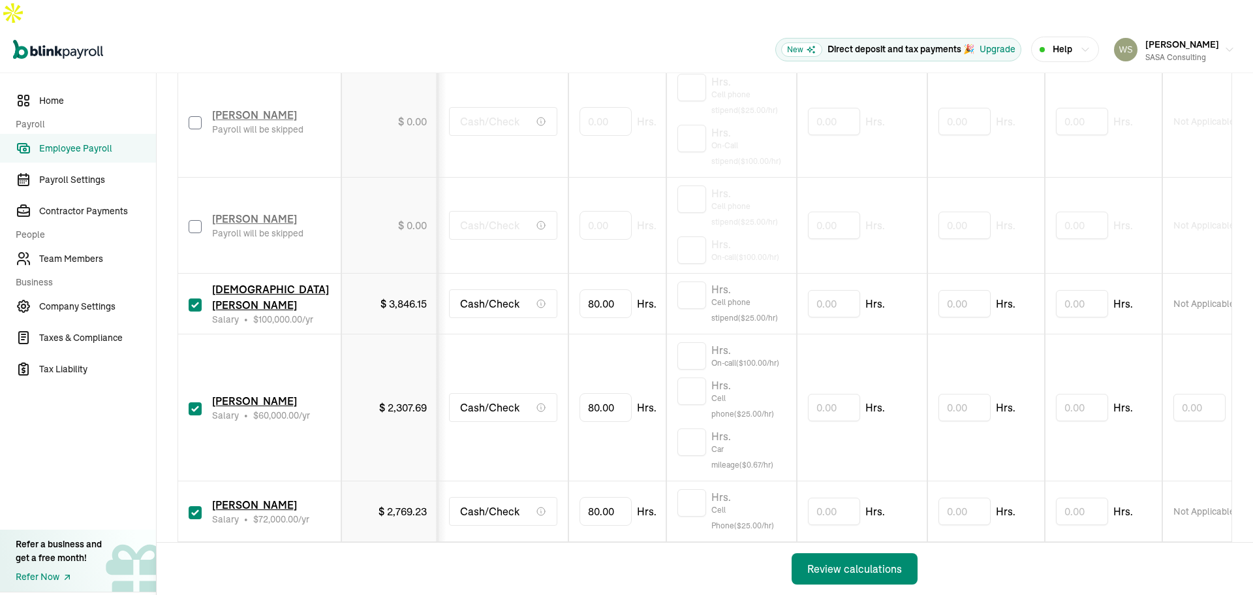
click at [194, 402] on input "checkbox" at bounding box center [195, 408] width 13 height 13
checkbox input "false"
type input "0.00"
click at [195, 506] on input "checkbox" at bounding box center [195, 512] width 13 height 13
checkbox input "false"
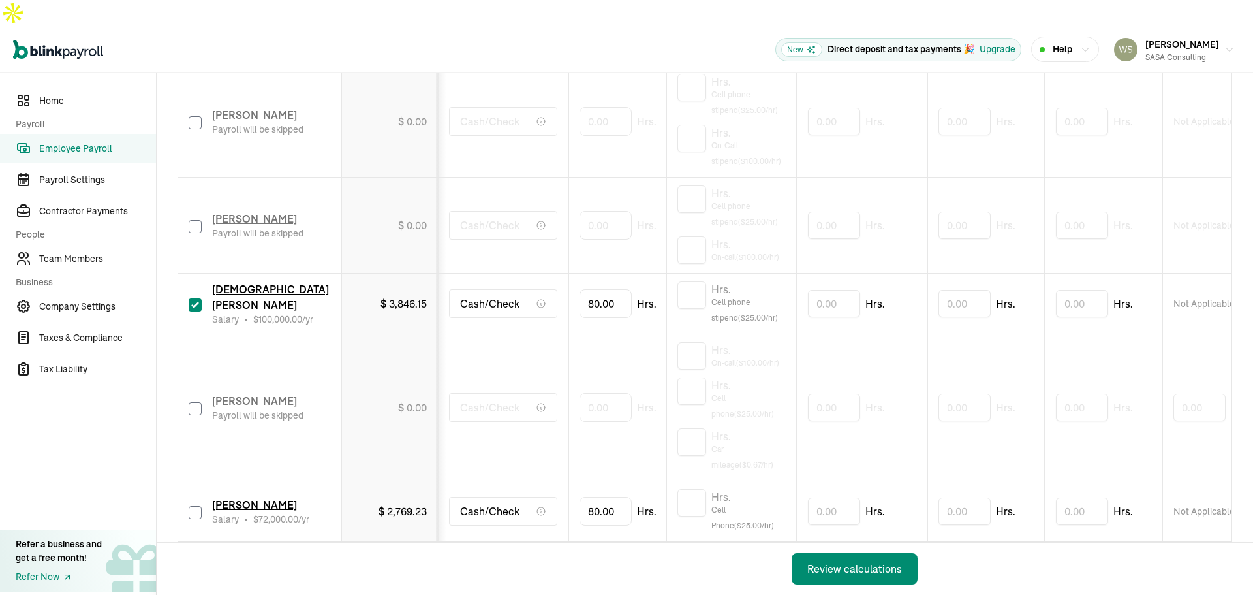
type input "0.00"
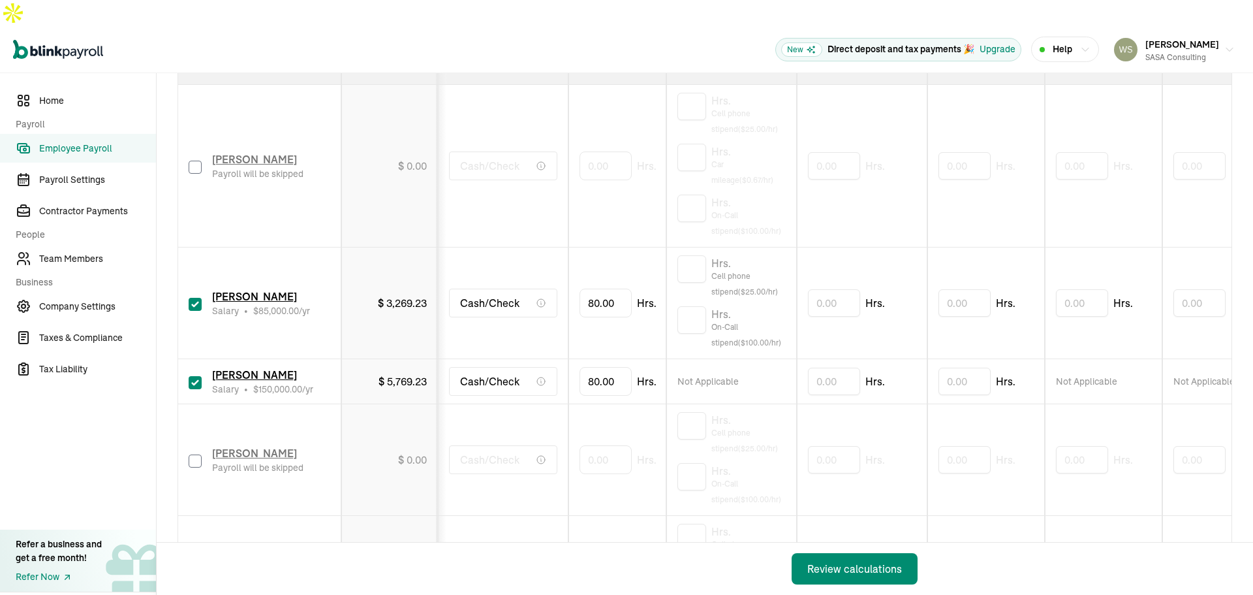
scroll to position [298, 0]
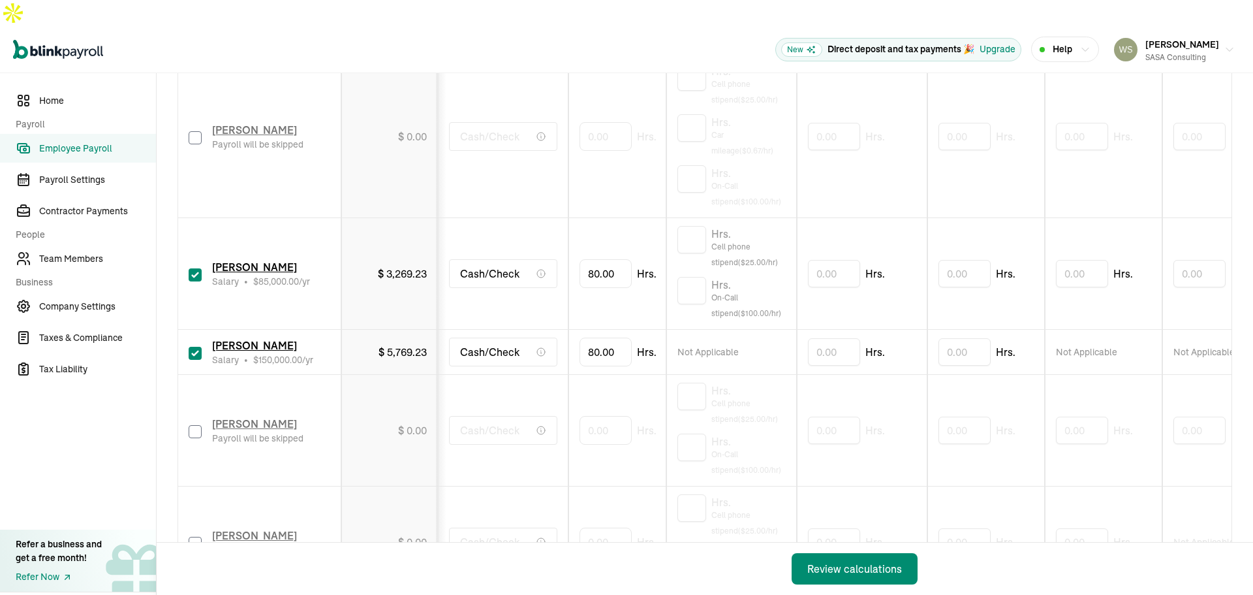
click at [707, 226] on div "Hrs. Cell phone stipend ($ 25.00 /hr)" at bounding box center [732, 248] width 108 height 44
click at [698, 226] on input "text" at bounding box center [692, 239] width 29 height 27
type input "1"
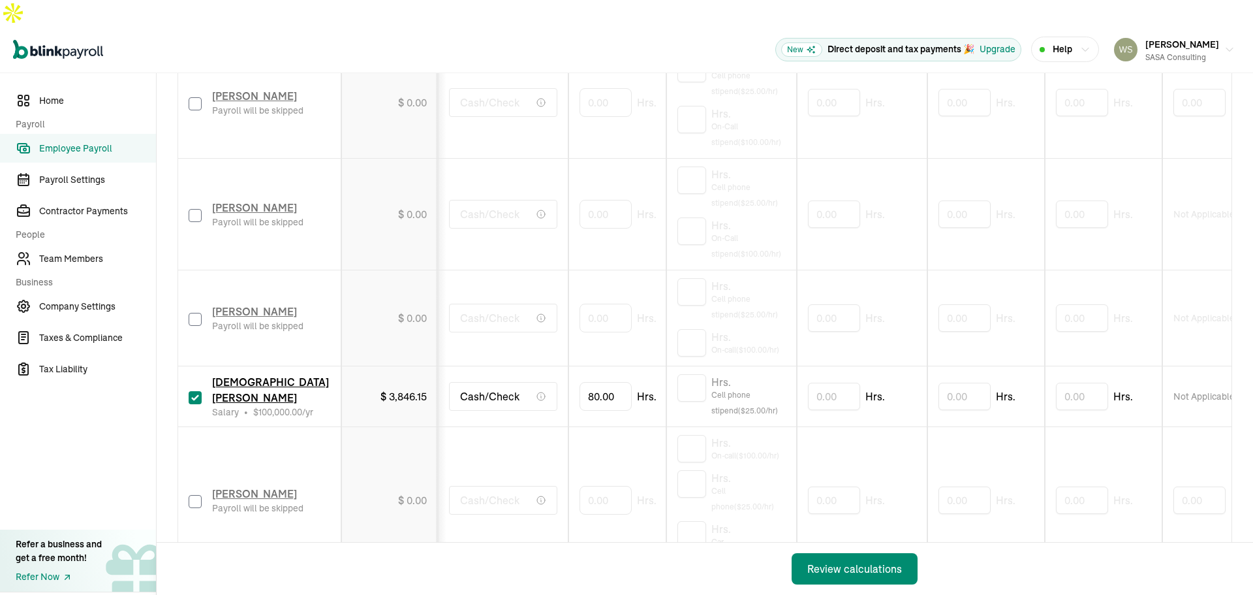
scroll to position [689, 0]
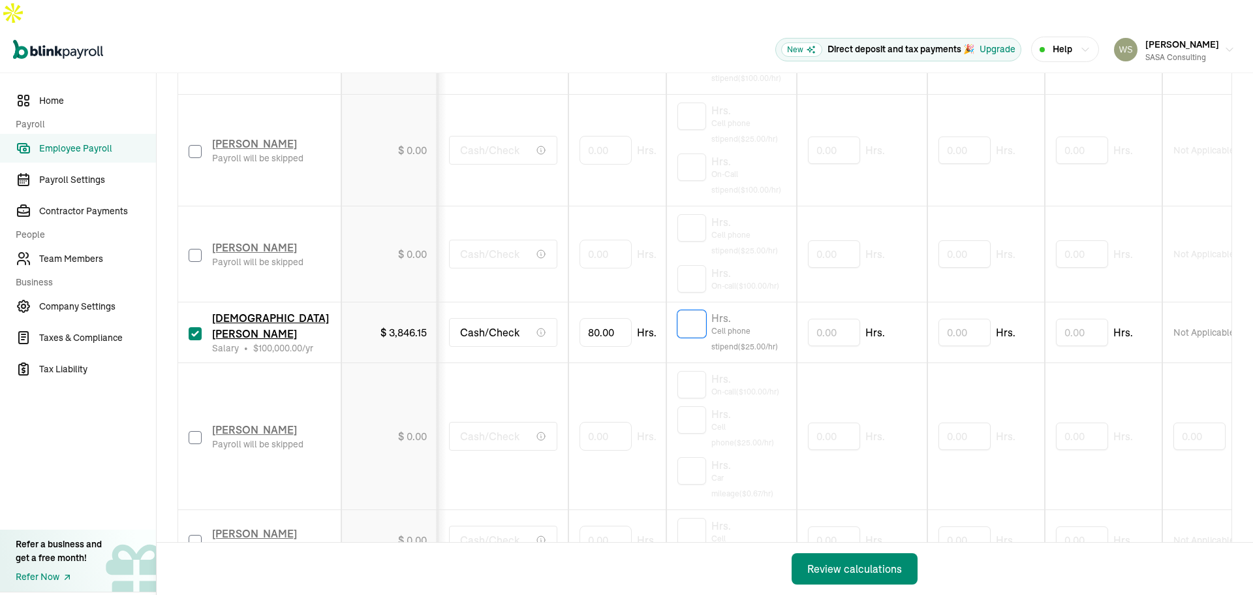
drag, startPoint x: 694, startPoint y: 294, endPoint x: 693, endPoint y: 304, distance: 9.2
click at [693, 310] on input "text" at bounding box center [692, 323] width 29 height 27
type input "1"
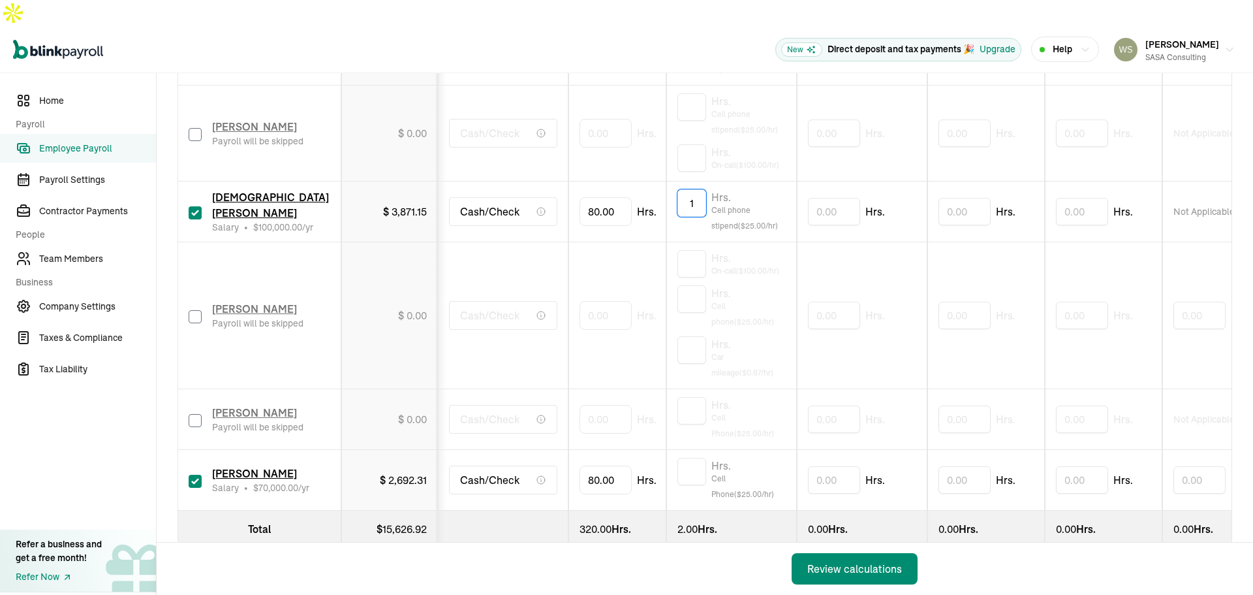
scroll to position [820, 0]
click at [687, 458] on input "text" at bounding box center [692, 471] width 29 height 27
type input "1"
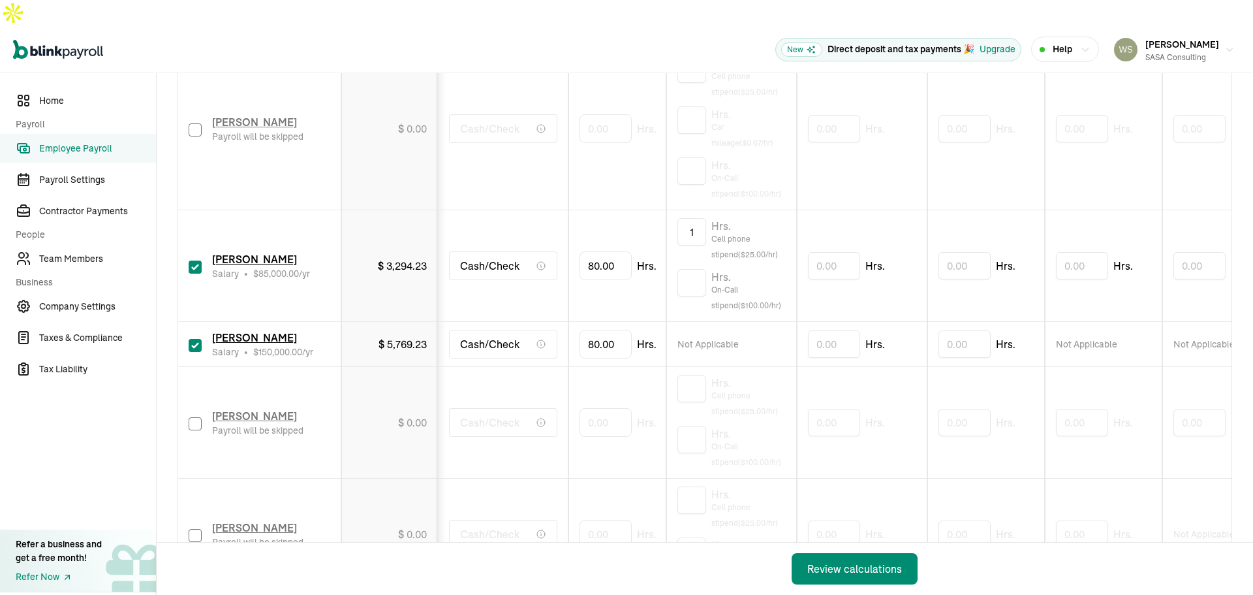
scroll to position [326, 0]
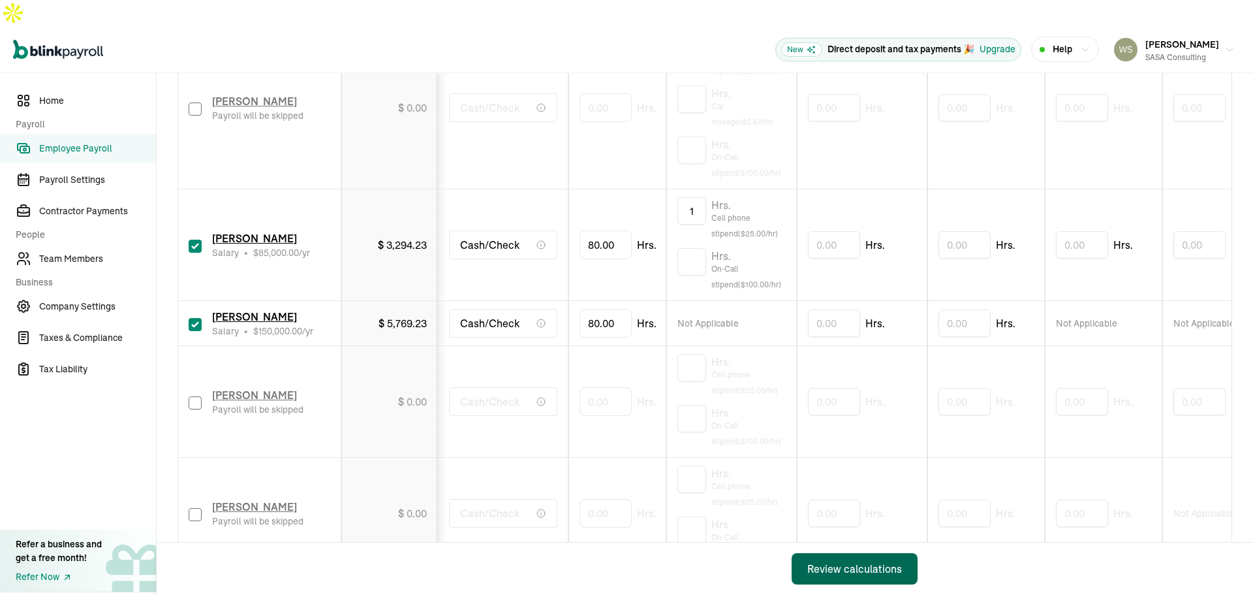
click at [842, 565] on div "Review calculations" at bounding box center [854, 569] width 95 height 16
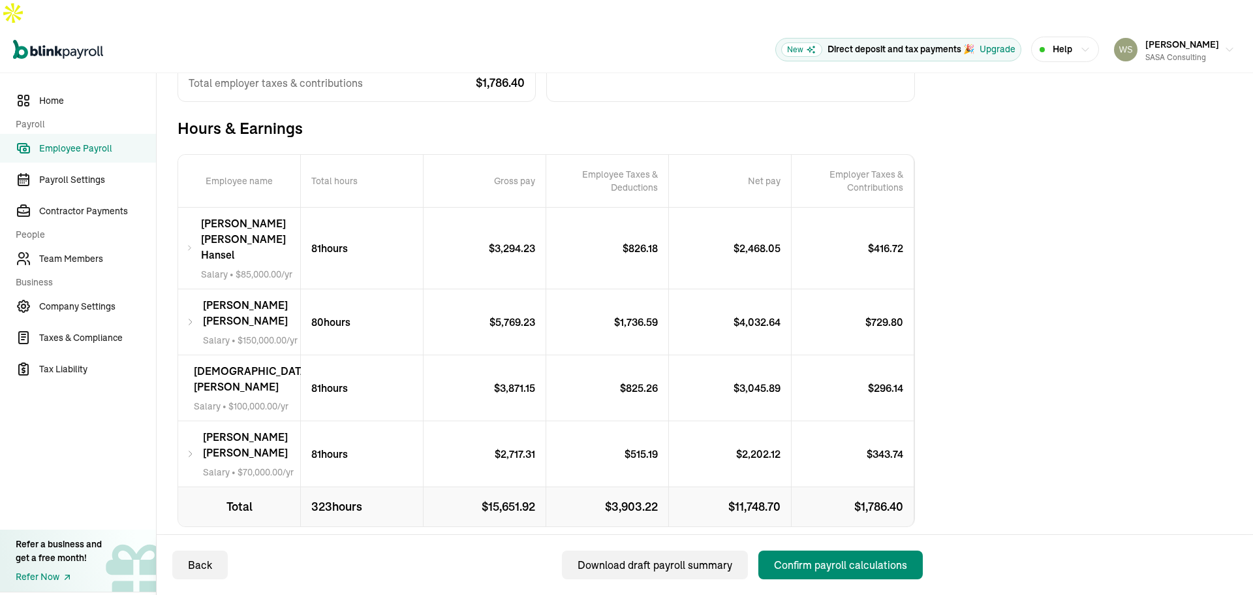
scroll to position [226, 0]
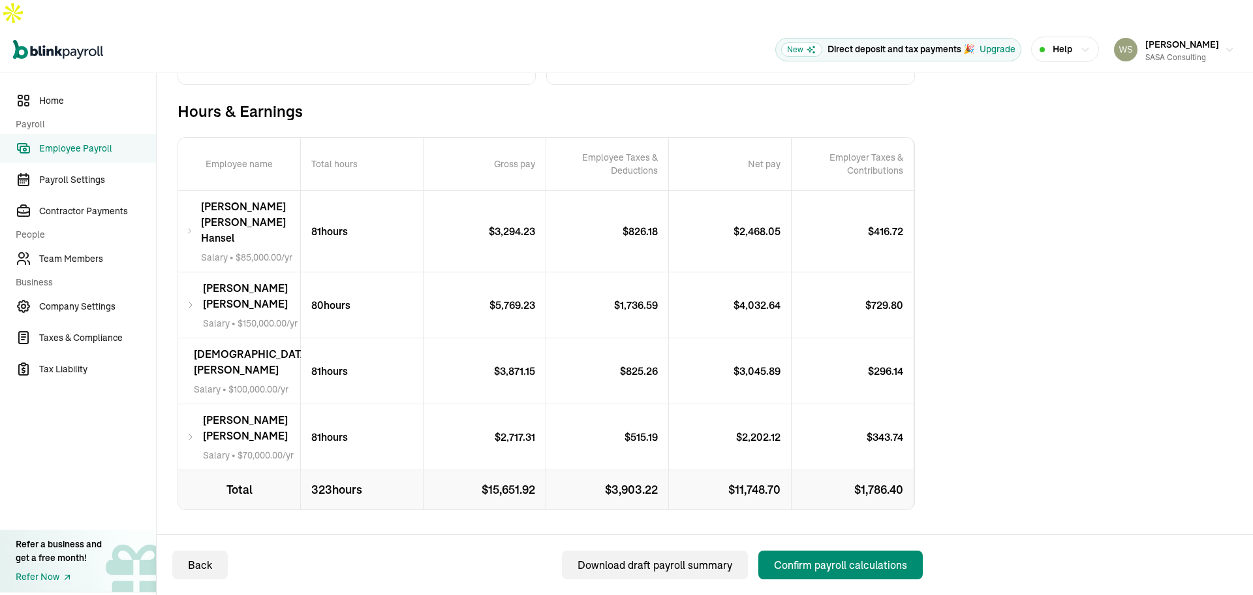
click at [1145, 331] on div "Total Payroll Cost Total cost $ 17,438.32 Employees’ gross pay $ 15,651.92 Tota…" at bounding box center [705, 272] width 1055 height 671
click at [869, 568] on div "Confirm payroll calculations" at bounding box center [840, 565] width 133 height 16
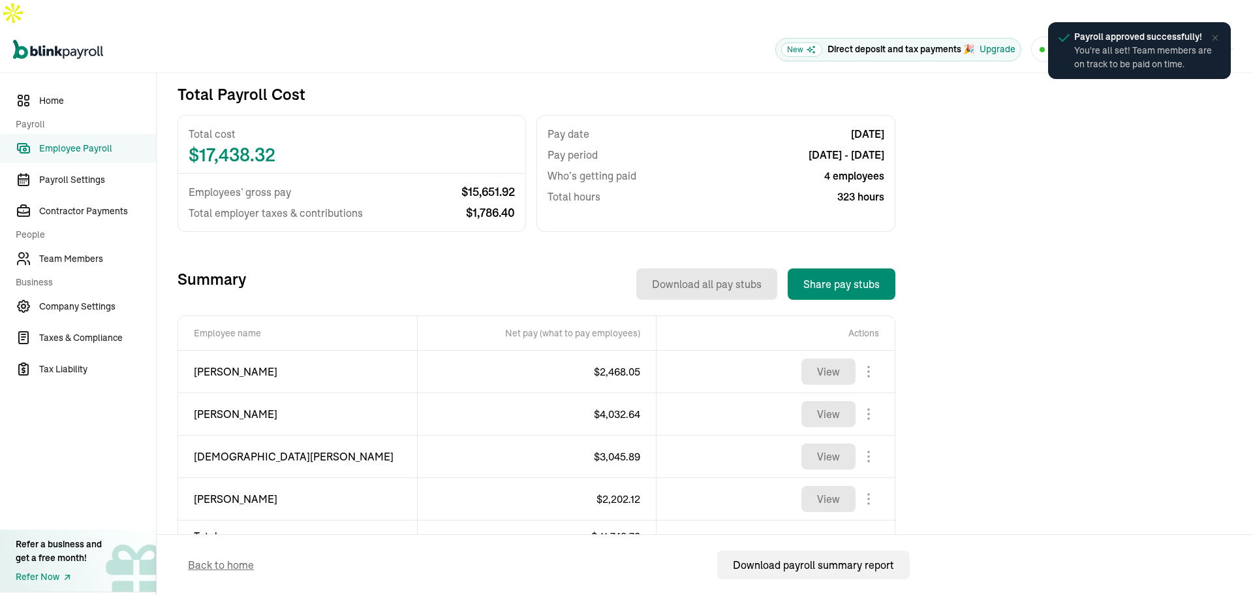
scroll to position [281, 0]
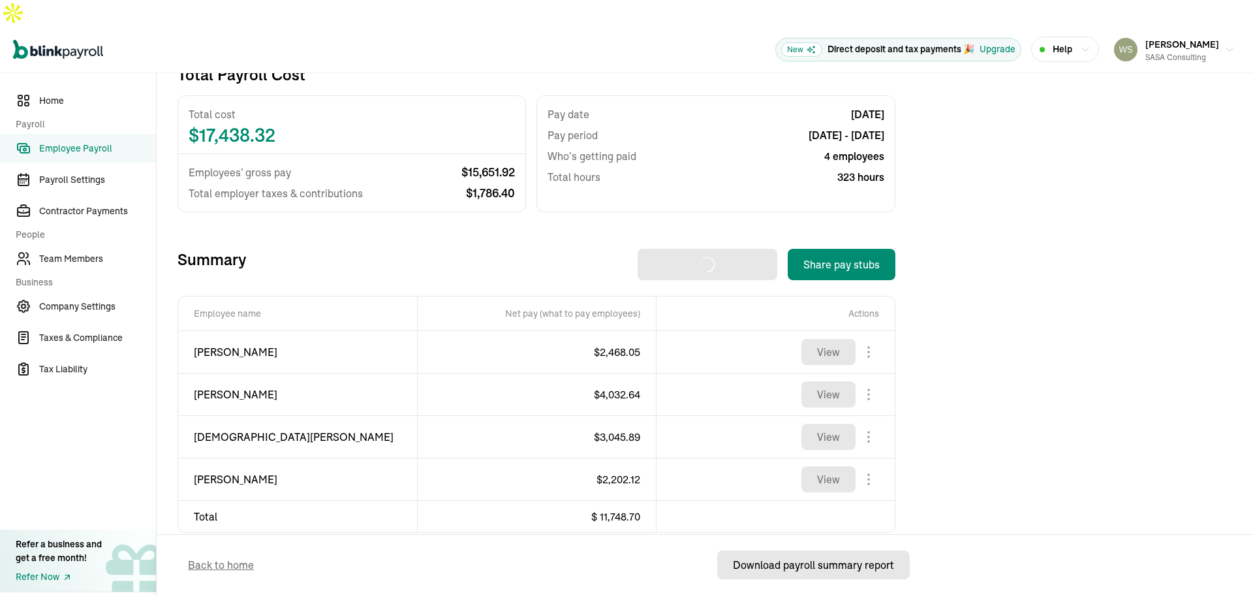
click at [848, 563] on div "Download payroll summary report" at bounding box center [813, 565] width 161 height 16
click at [849, 249] on button "Share pay stubs" at bounding box center [842, 264] width 108 height 31
click at [1030, 240] on div "Introducing Full-Service Payroll 🎉 We handle everything. Payroll and taxes, ful…" at bounding box center [705, 243] width 1055 height 713
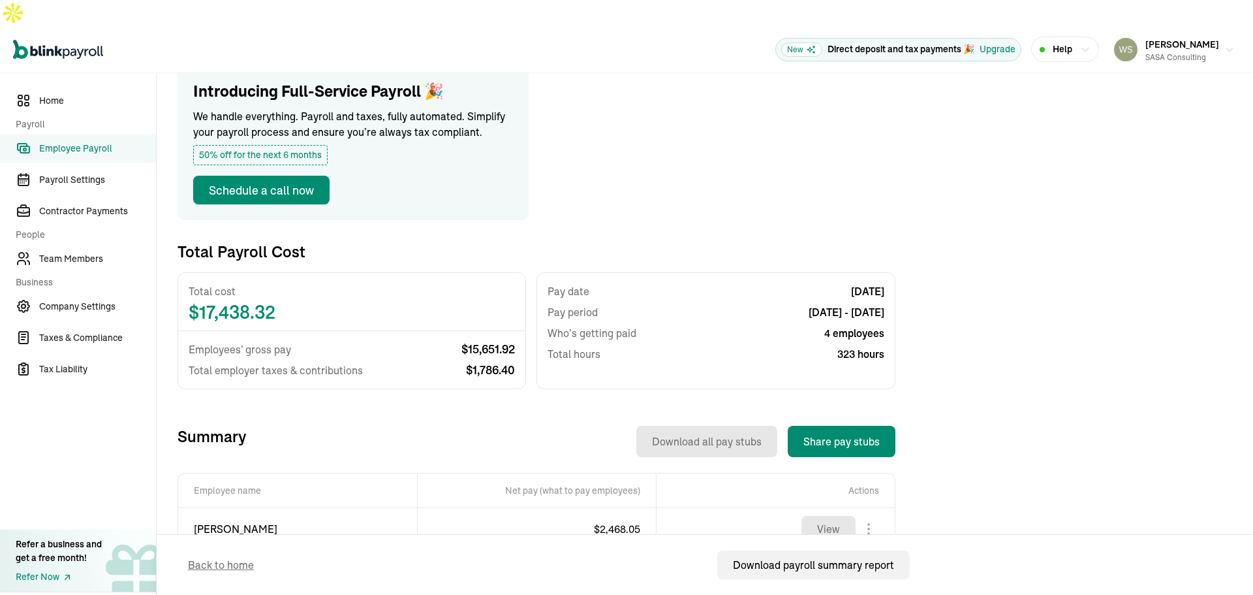
scroll to position [0, 0]
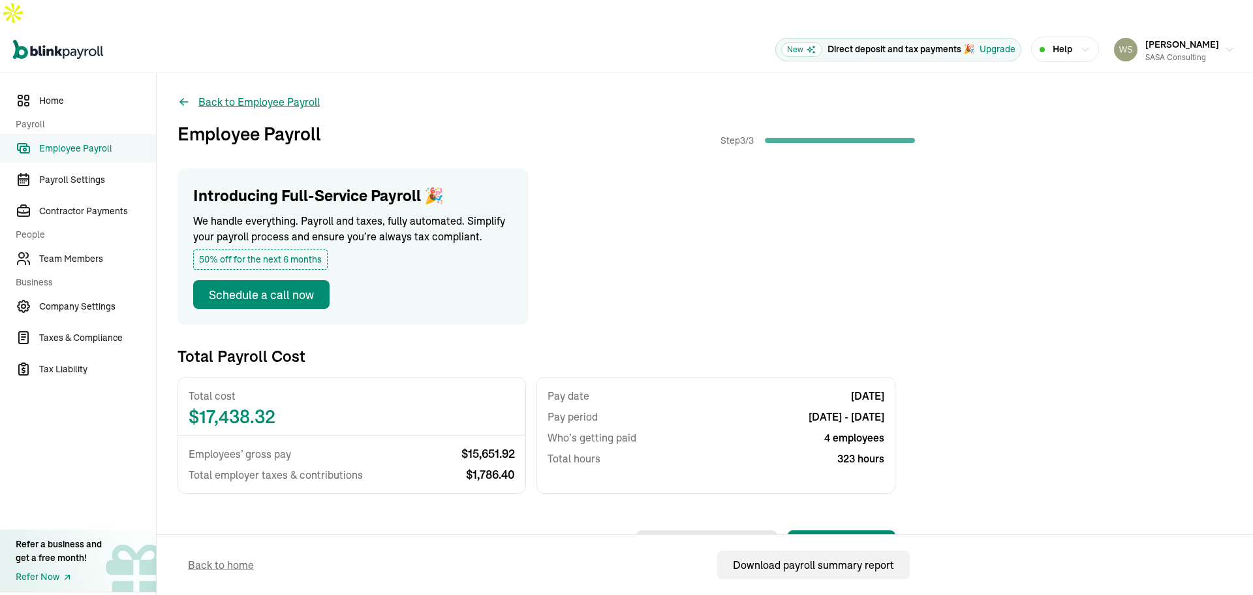
click at [189, 95] on icon at bounding box center [184, 101] width 13 height 13
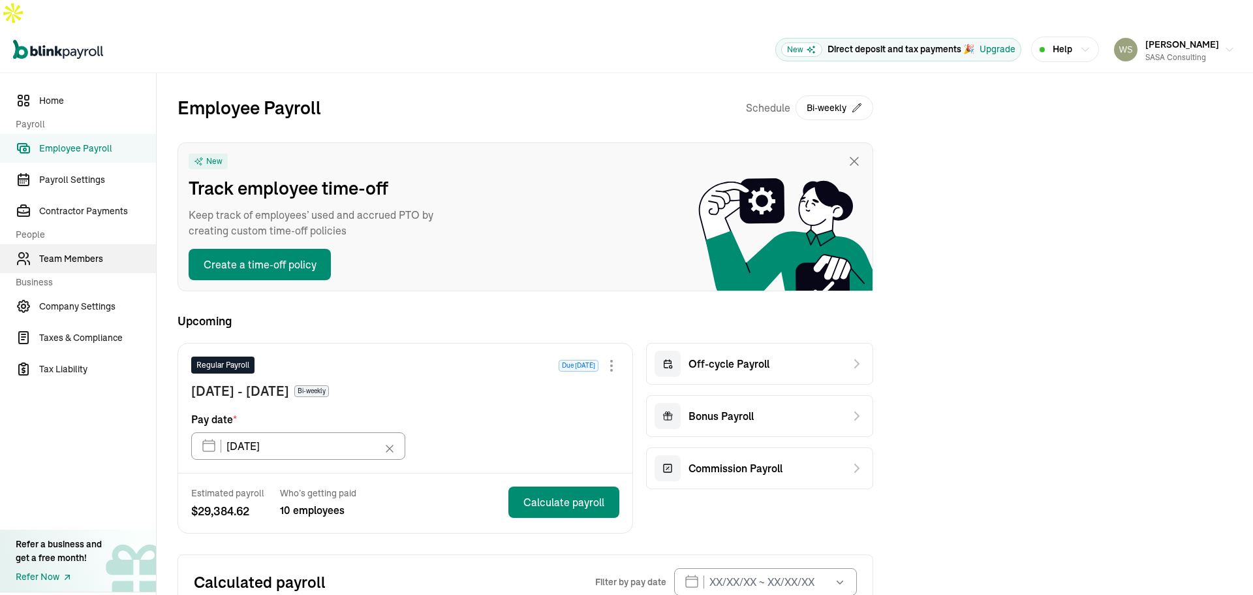
click at [68, 252] on span "Team Members" at bounding box center [97, 259] width 117 height 14
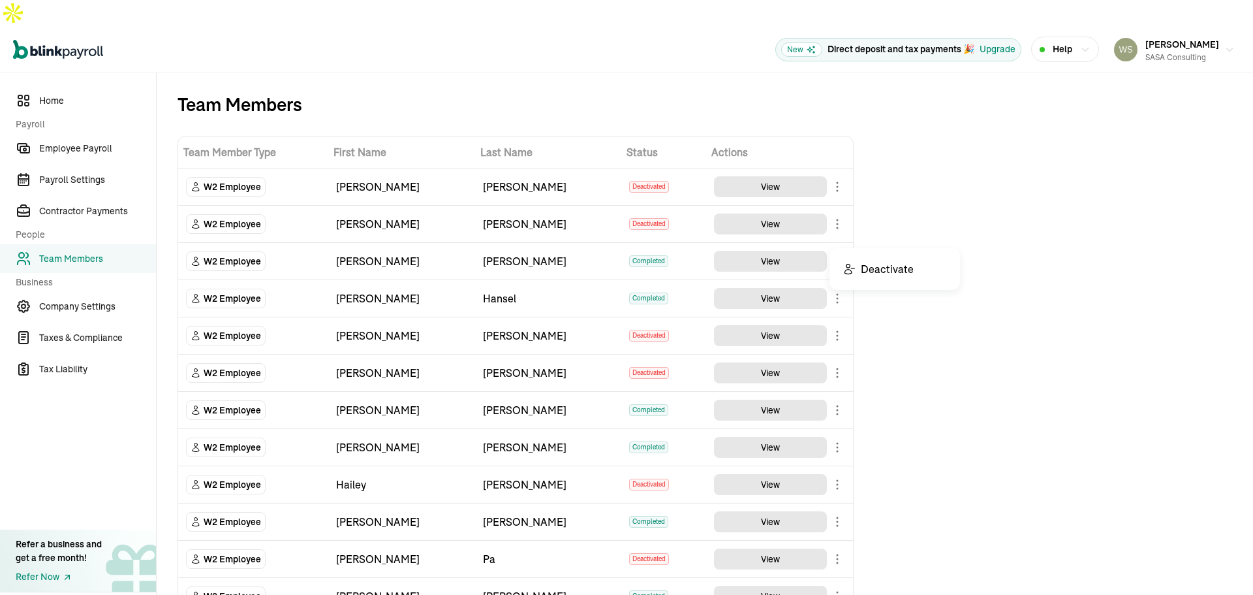
click at [839, 232] on body "Open main menu New Direct deposit and tax payments 🎉 Upgrade Help [PERSON_NAME]…" at bounding box center [626, 310] width 1253 height 621
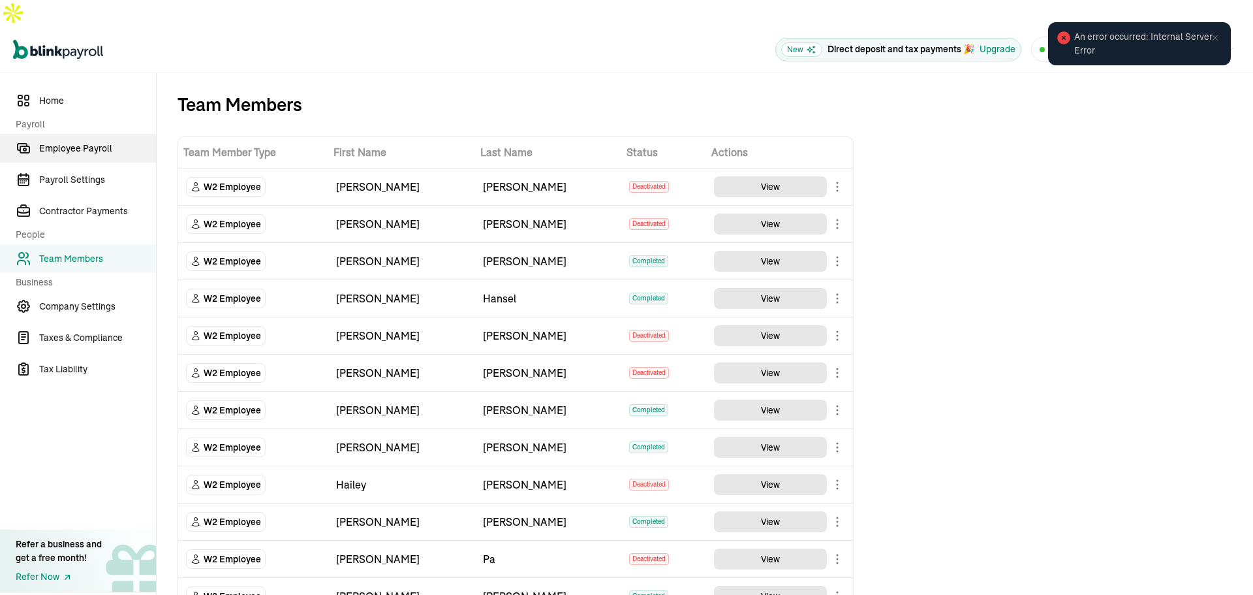
click at [57, 142] on span "Employee Payroll" at bounding box center [97, 149] width 117 height 14
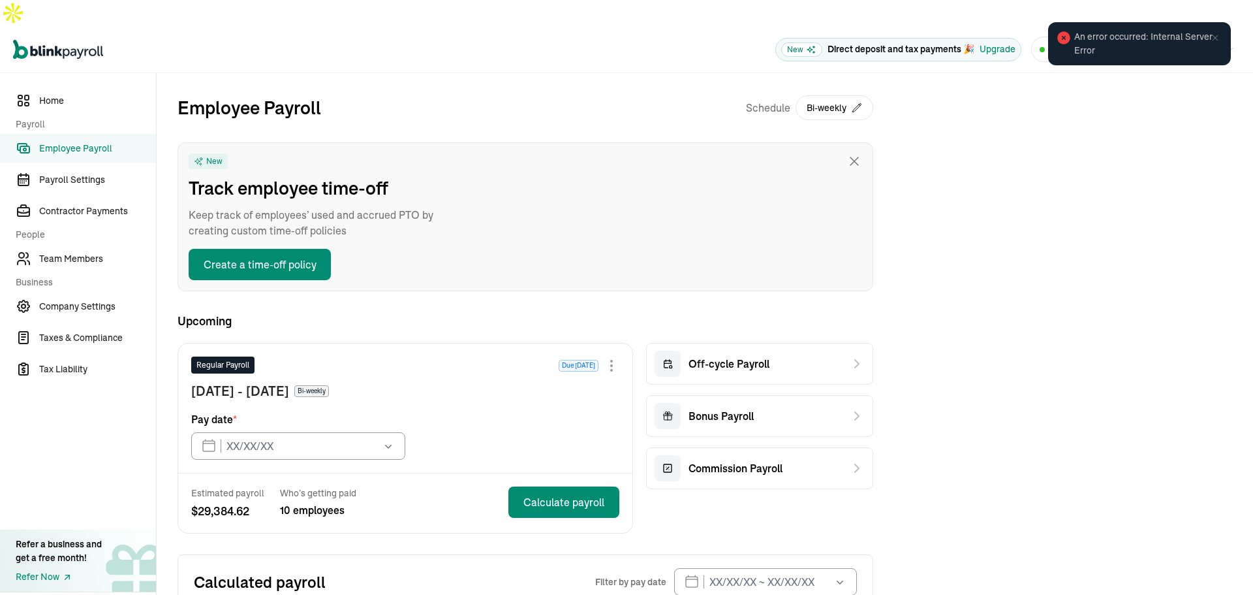
type input "[DATE]"
